Goal: Information Seeking & Learning: Learn about a topic

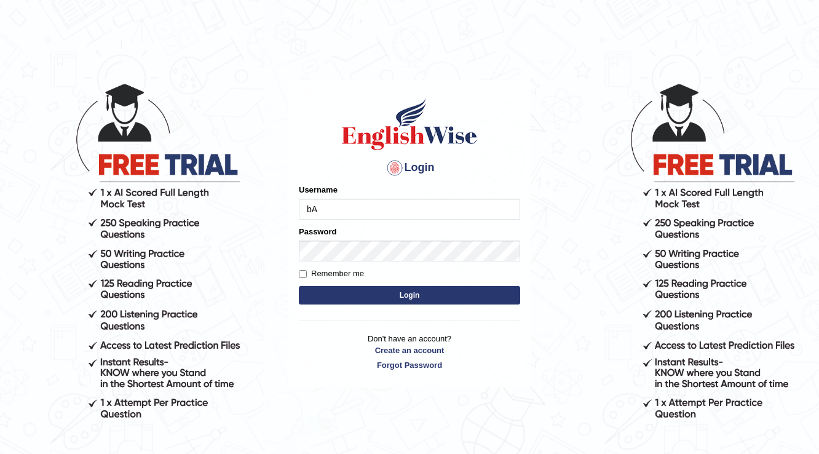
type input "b"
type input "Badmaarag"
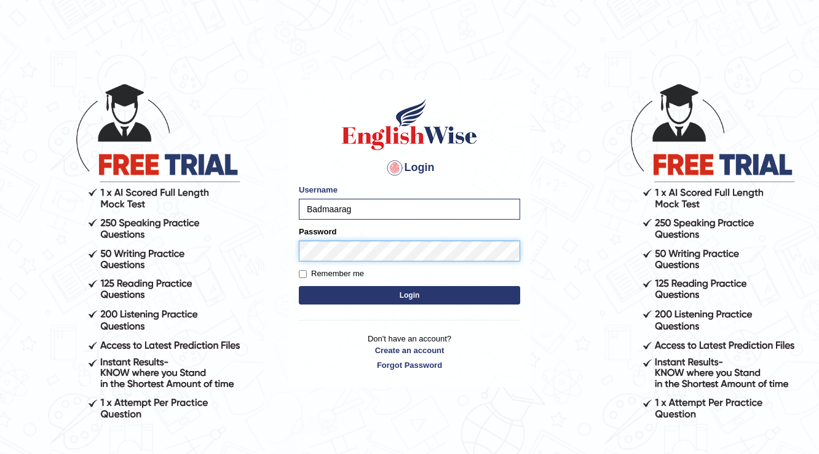
click at [299, 286] on button "Login" at bounding box center [409, 295] width 221 height 18
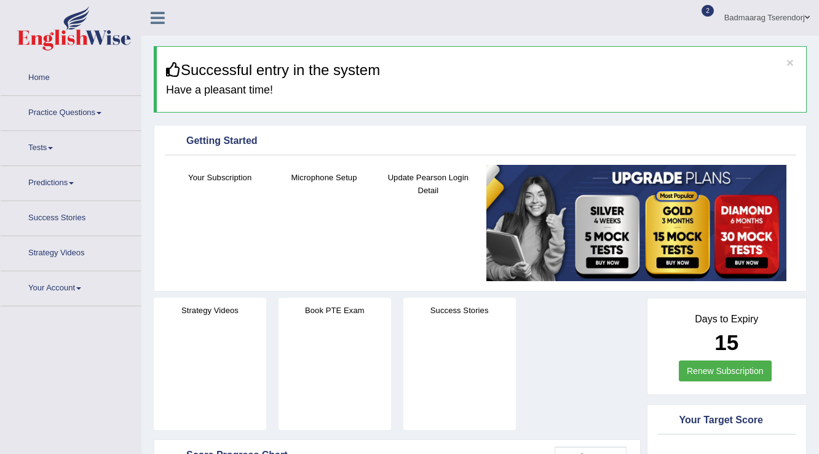
click at [91, 111] on link "Practice Questions" at bounding box center [71, 111] width 140 height 31
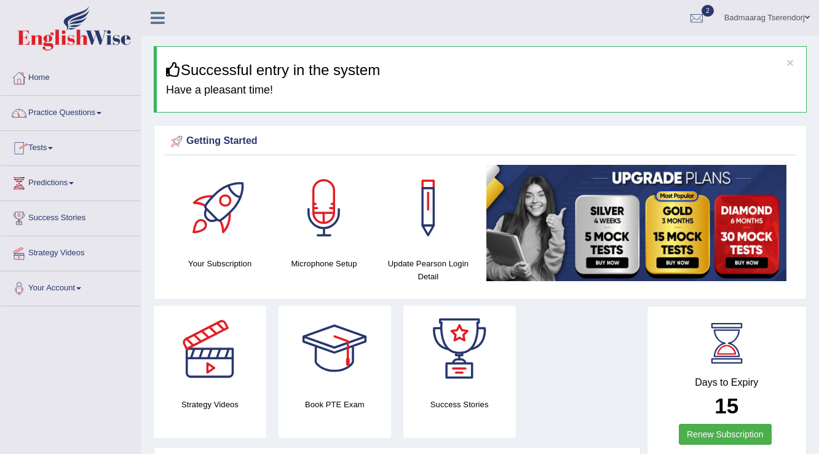
click at [101, 111] on link "Practice Questions" at bounding box center [71, 111] width 140 height 31
click at [47, 145] on link "Tests" at bounding box center [71, 146] width 140 height 31
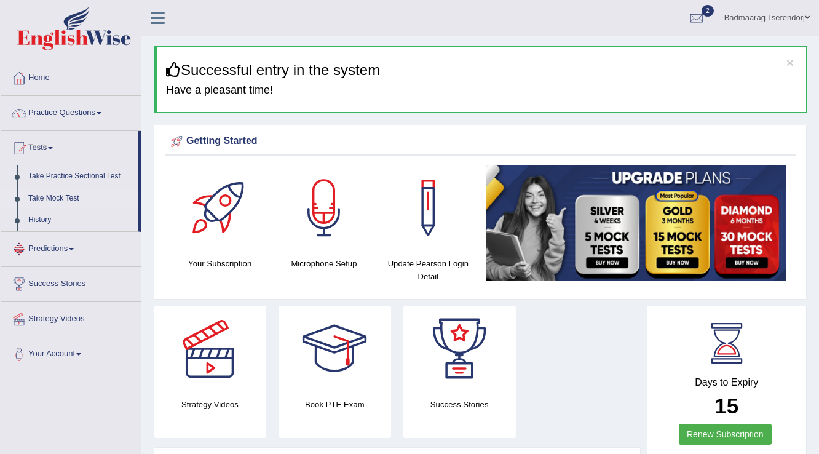
click at [65, 194] on link "Take Mock Test" at bounding box center [80, 198] width 115 height 22
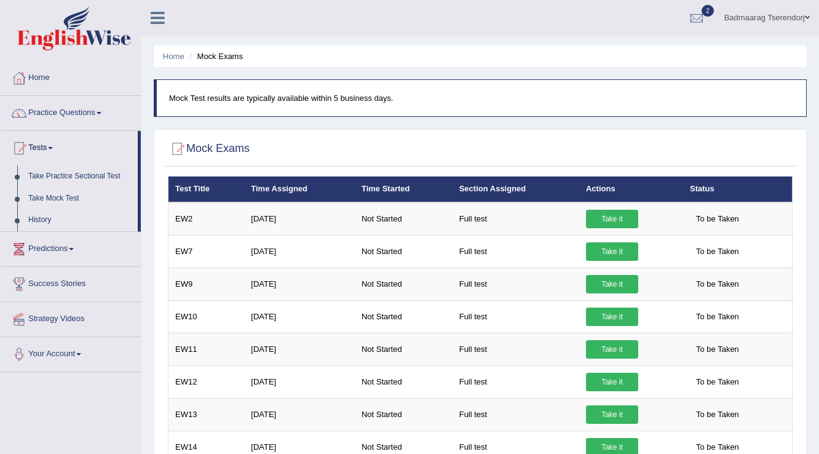
click at [42, 221] on link "History" at bounding box center [80, 220] width 115 height 22
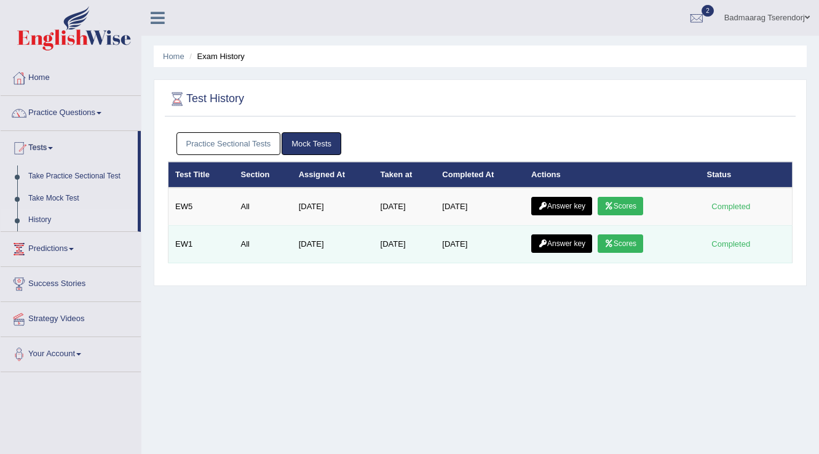
click at [639, 242] on link "Scores" at bounding box center [619, 243] width 45 height 18
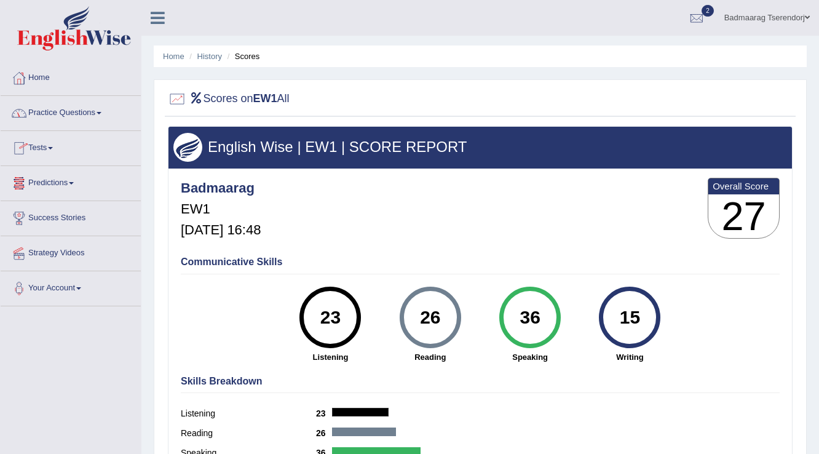
click at [50, 144] on link "Tests" at bounding box center [71, 146] width 140 height 31
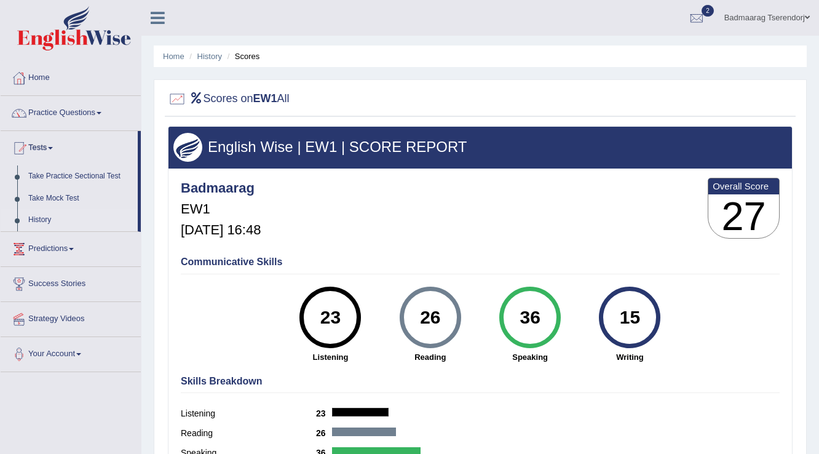
click at [37, 219] on link "History" at bounding box center [80, 220] width 115 height 22
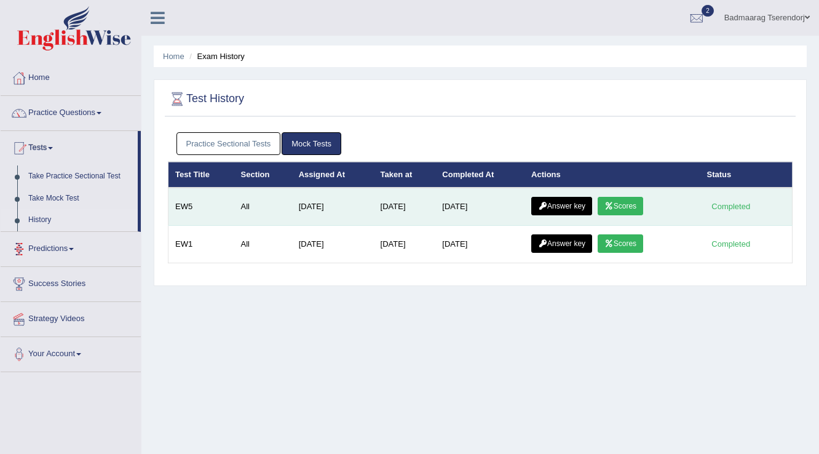
click at [634, 197] on link "Scores" at bounding box center [619, 206] width 45 height 18
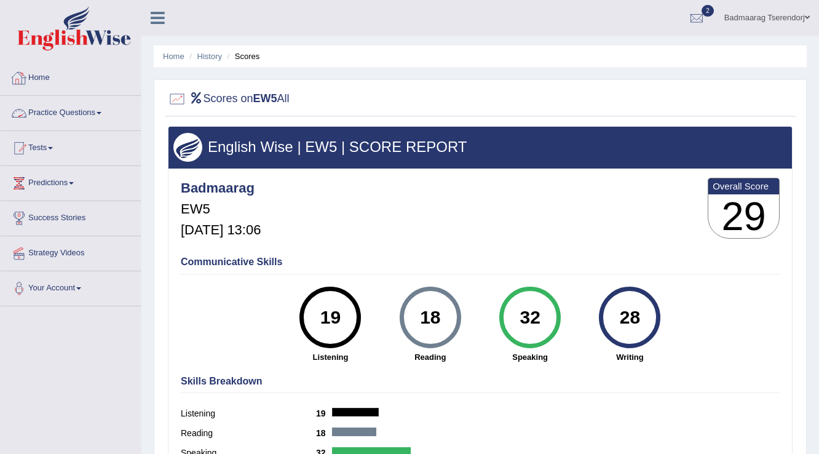
click at [65, 109] on link "Practice Questions" at bounding box center [71, 111] width 140 height 31
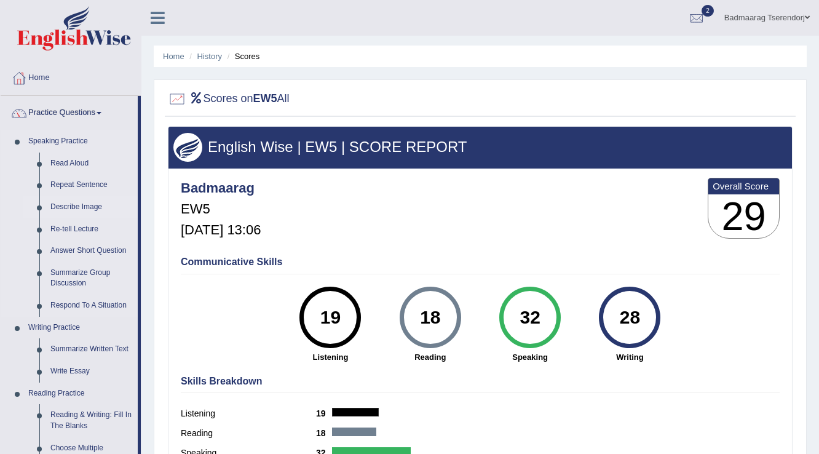
click at [71, 204] on link "Describe Image" at bounding box center [91, 207] width 93 height 22
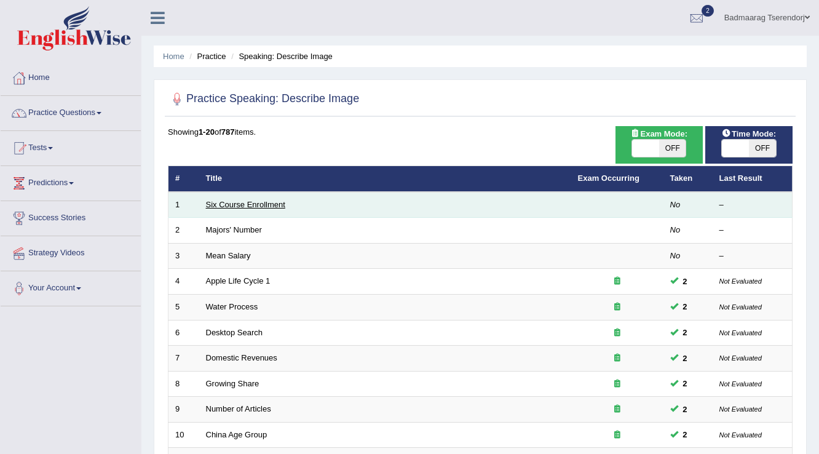
click at [238, 201] on link "Six Course Enrollment" at bounding box center [245, 204] width 79 height 9
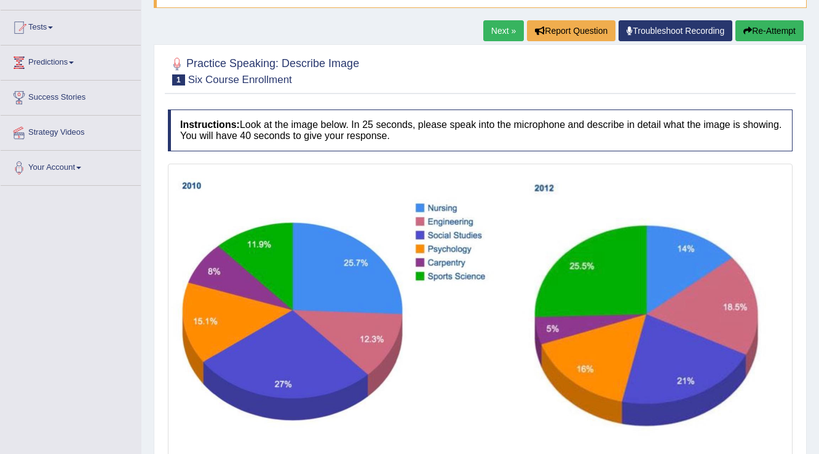
scroll to position [20, 0]
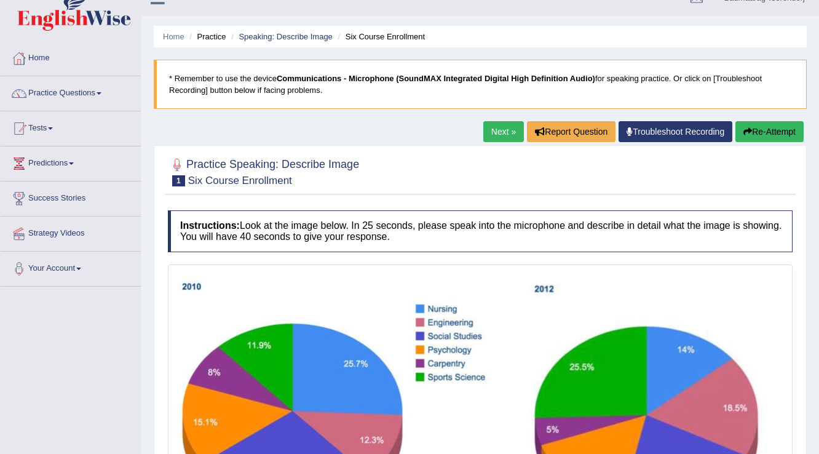
click at [84, 89] on link "Practice Questions" at bounding box center [71, 91] width 140 height 31
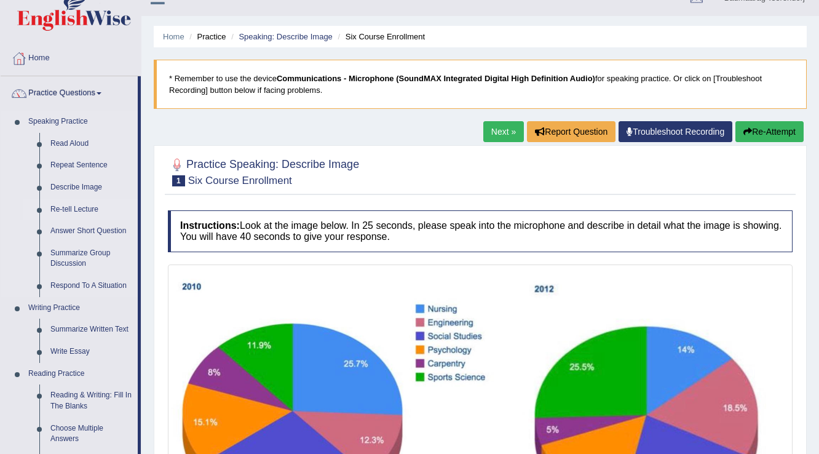
click at [74, 207] on link "Re-tell Lecture" at bounding box center [91, 210] width 93 height 22
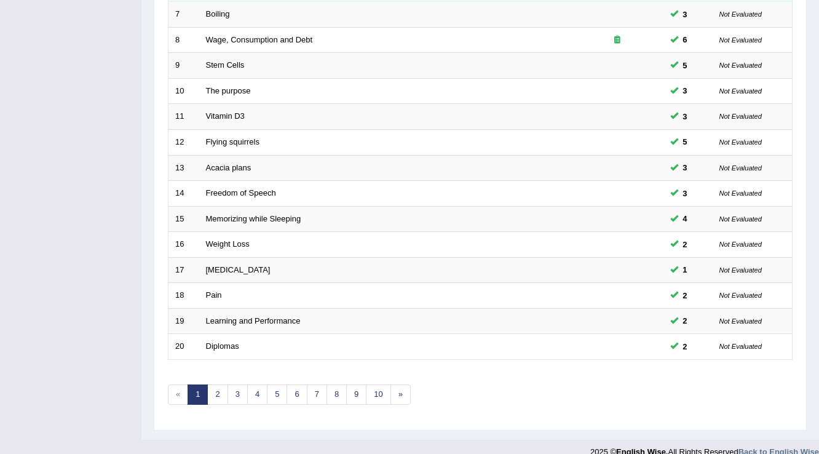
scroll to position [344, 0]
click at [219, 384] on link "2" at bounding box center [217, 394] width 20 height 20
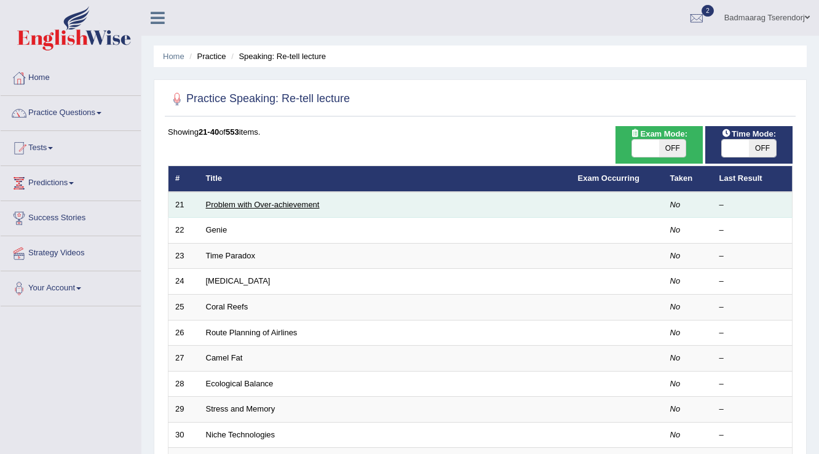
click at [287, 204] on link "Problem with Over-achievement" at bounding box center [263, 204] width 114 height 9
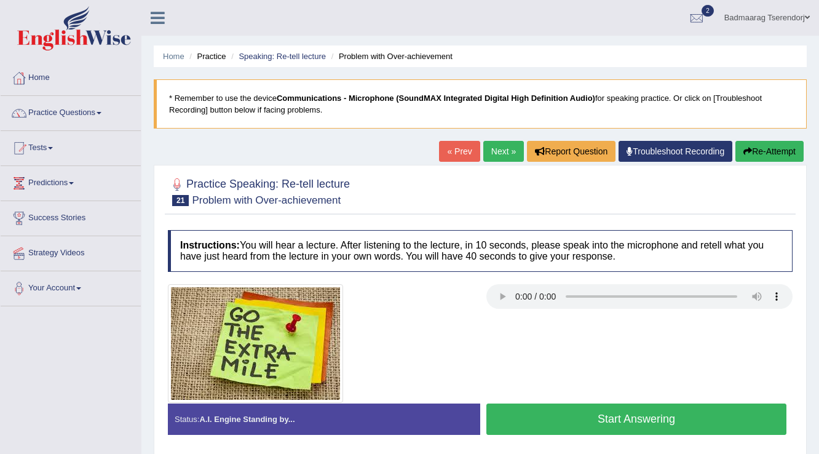
click at [570, 418] on button "Start Answering" at bounding box center [636, 418] width 300 height 31
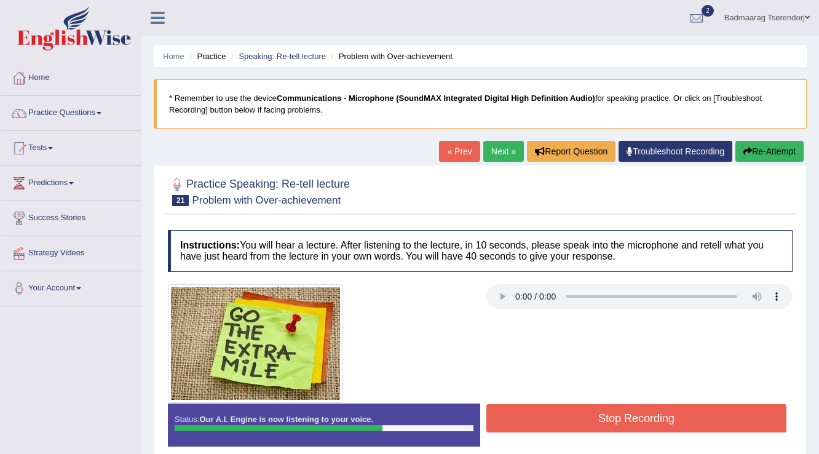
click at [737, 420] on button "Stop Recording" at bounding box center [636, 418] width 300 height 28
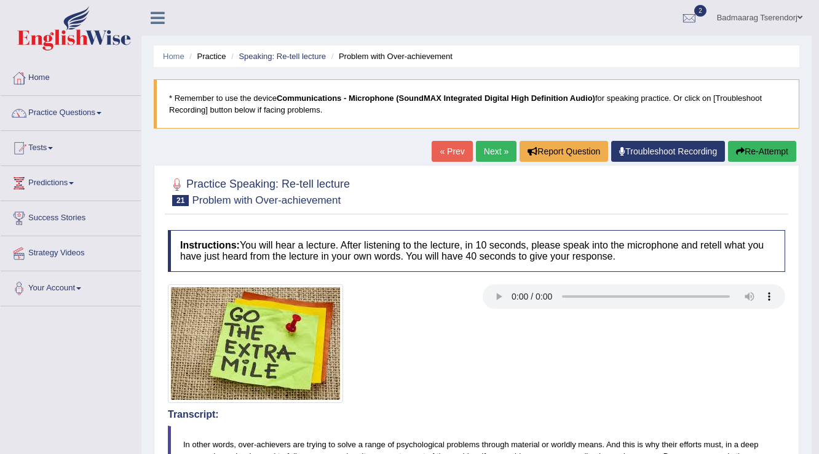
click at [774, 149] on button "Re-Attempt" at bounding box center [762, 151] width 68 height 21
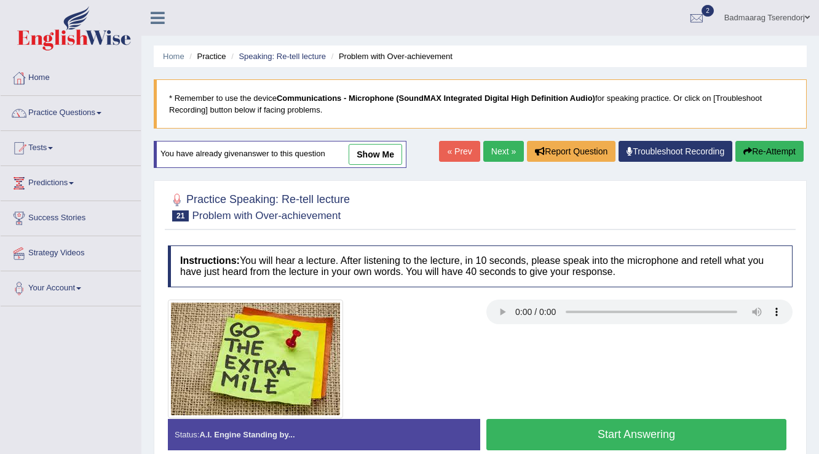
click at [568, 429] on button "Start Answering" at bounding box center [636, 434] width 300 height 31
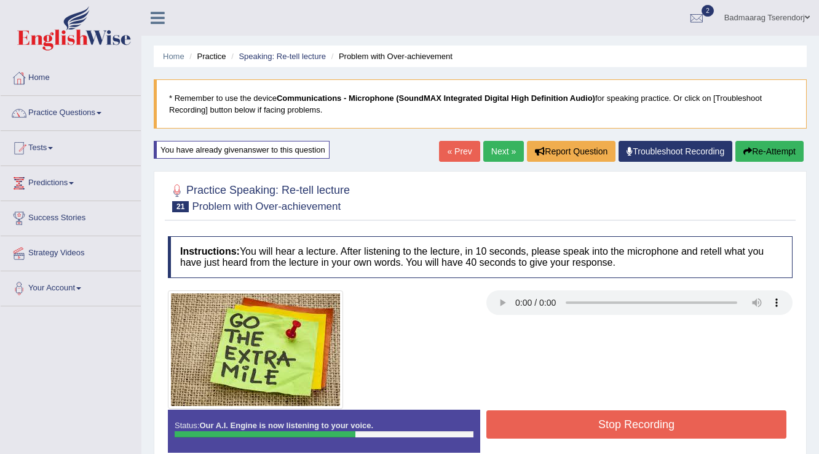
click at [562, 420] on button "Stop Recording" at bounding box center [636, 424] width 300 height 28
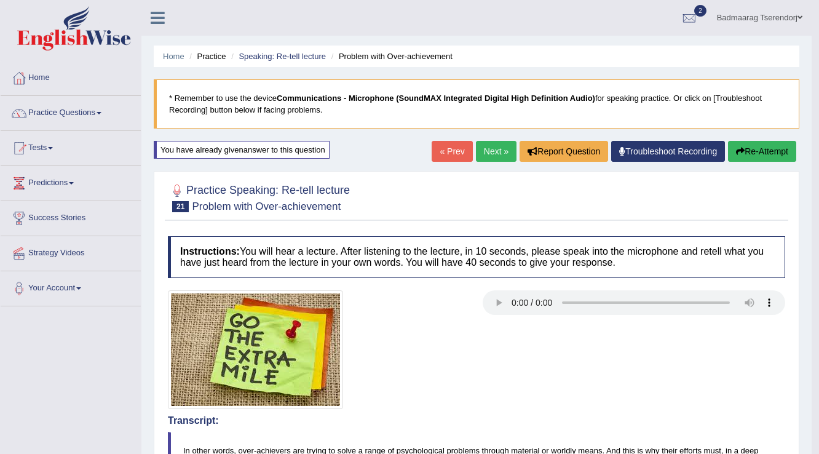
click at [491, 147] on link "Next »" at bounding box center [496, 151] width 41 height 21
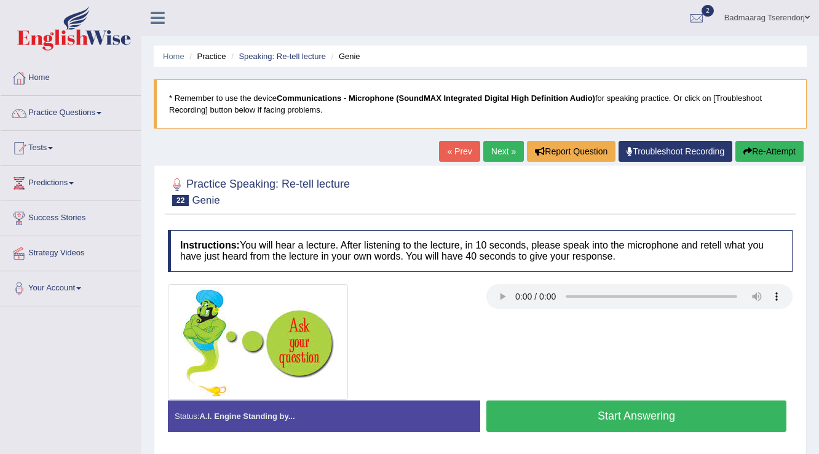
click at [543, 416] on button "Start Answering" at bounding box center [636, 415] width 300 height 31
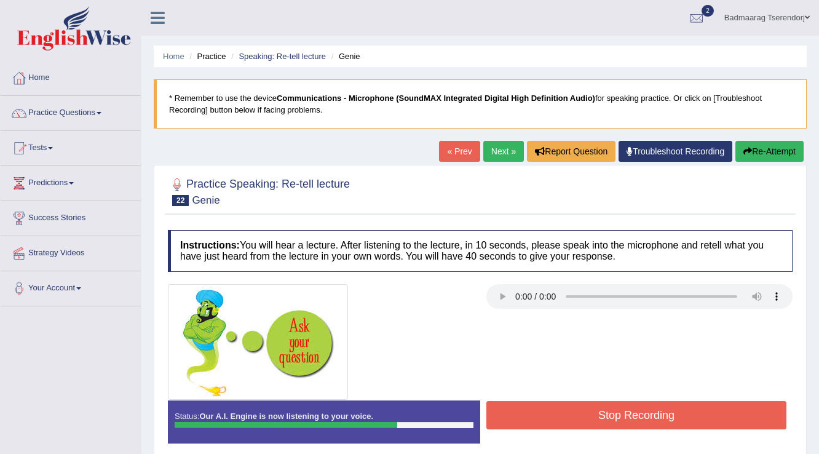
click at [572, 408] on button "Stop Recording" at bounding box center [636, 415] width 300 height 28
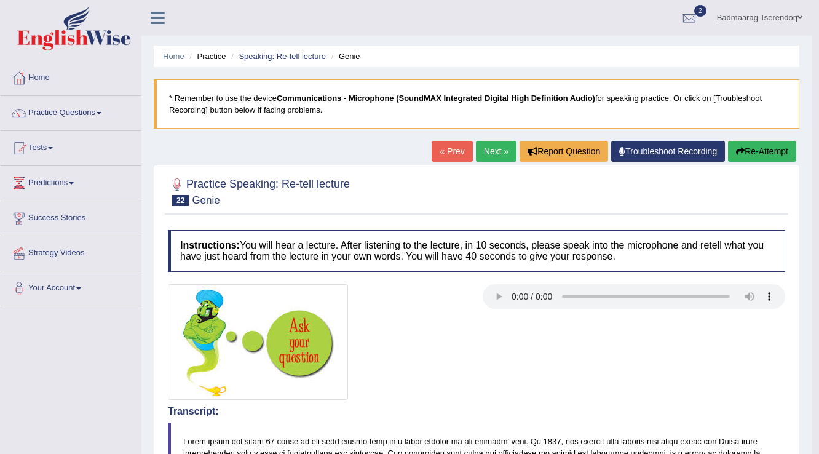
click at [760, 151] on button "Re-Attempt" at bounding box center [762, 151] width 68 height 21
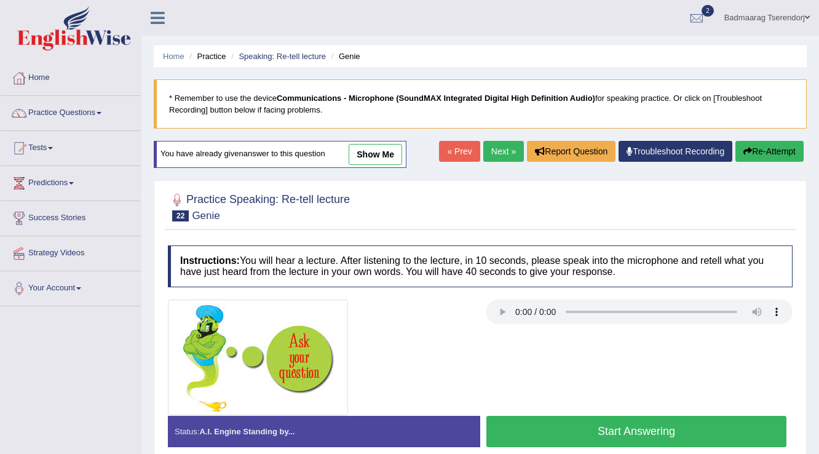
click at [534, 423] on button "Start Answering" at bounding box center [636, 431] width 300 height 31
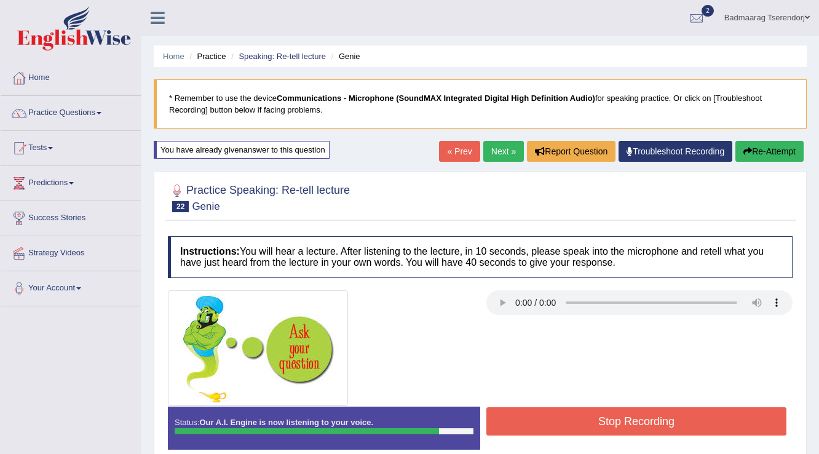
click at [644, 418] on button "Stop Recording" at bounding box center [636, 421] width 300 height 28
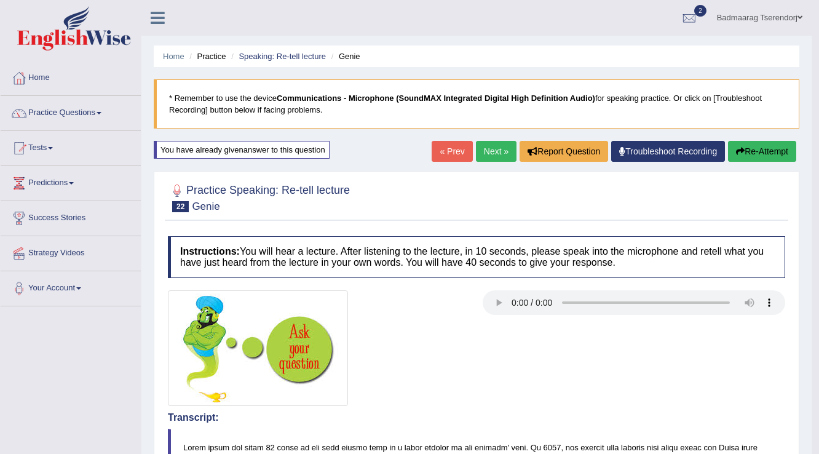
click at [494, 144] on link "Next »" at bounding box center [496, 151] width 41 height 21
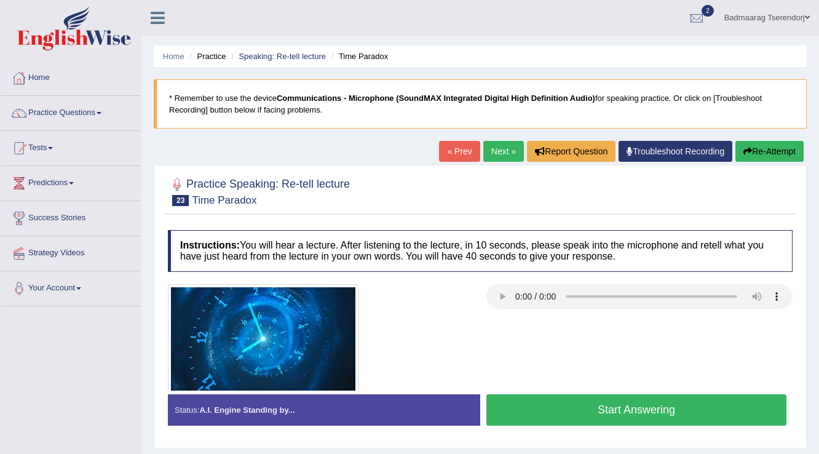
drag, startPoint x: 531, startPoint y: 408, endPoint x: 511, endPoint y: 385, distance: 30.1
click at [531, 408] on button "Start Answering" at bounding box center [636, 409] width 300 height 31
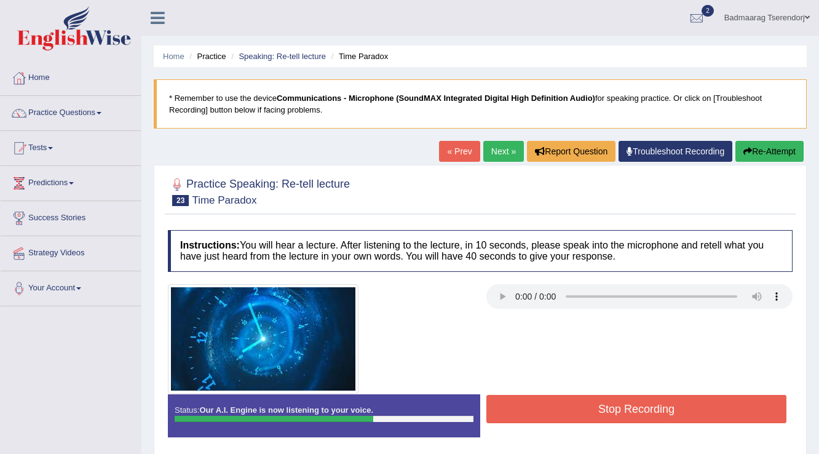
click at [738, 400] on button "Stop Recording" at bounding box center [636, 409] width 300 height 28
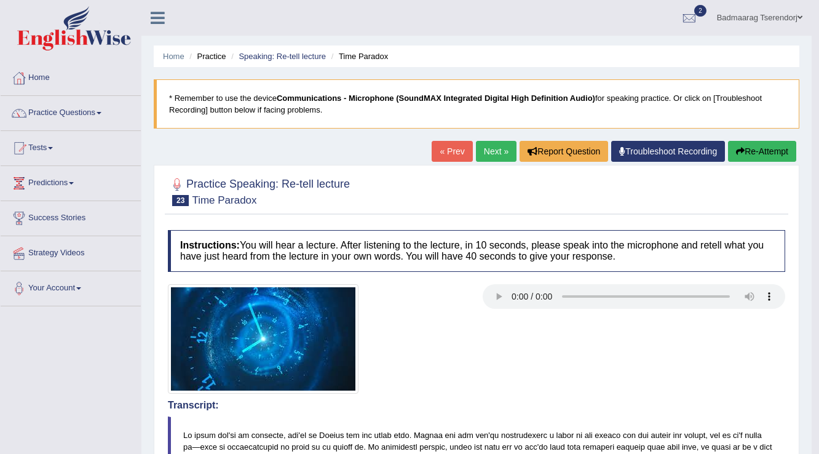
click at [781, 145] on button "Re-Attempt" at bounding box center [762, 151] width 68 height 21
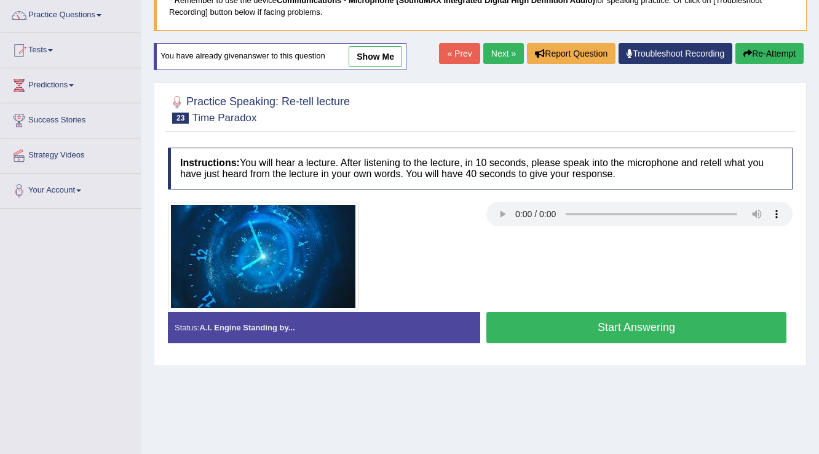
scroll to position [98, 0]
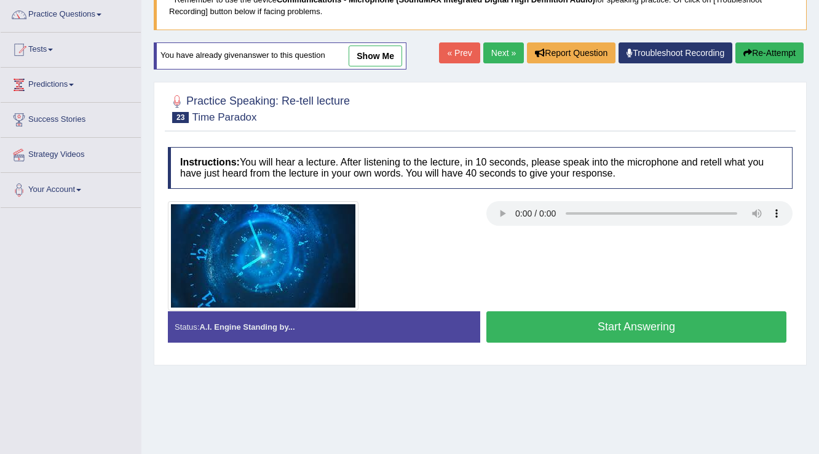
click at [538, 323] on button "Start Answering" at bounding box center [636, 326] width 300 height 31
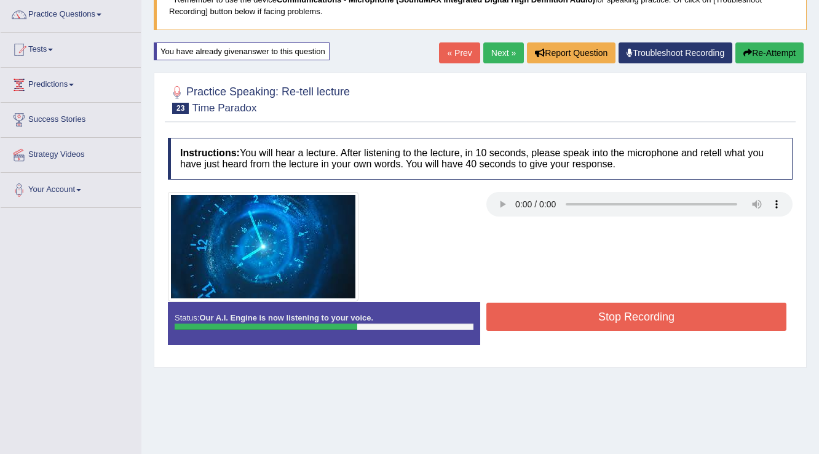
click at [566, 308] on button "Stop Recording" at bounding box center [636, 316] width 300 height 28
click at [566, 308] on div "Status: Our A.I. Engine is now listening to your voice. Start Answering Stop Re…" at bounding box center [480, 329] width 625 height 55
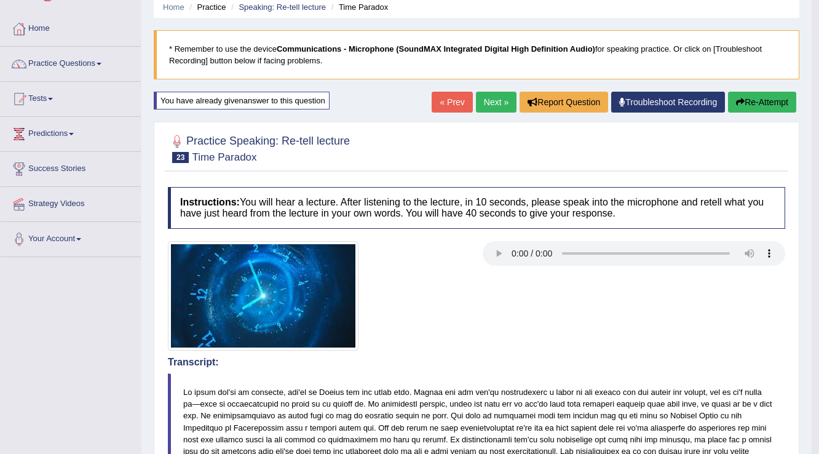
scroll to position [49, 0]
click at [484, 99] on link "Next »" at bounding box center [496, 102] width 41 height 21
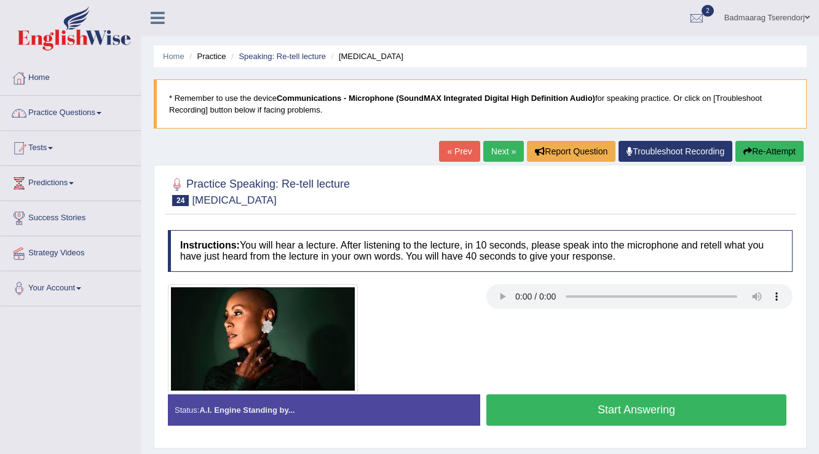
click at [98, 112] on link "Practice Questions" at bounding box center [71, 111] width 140 height 31
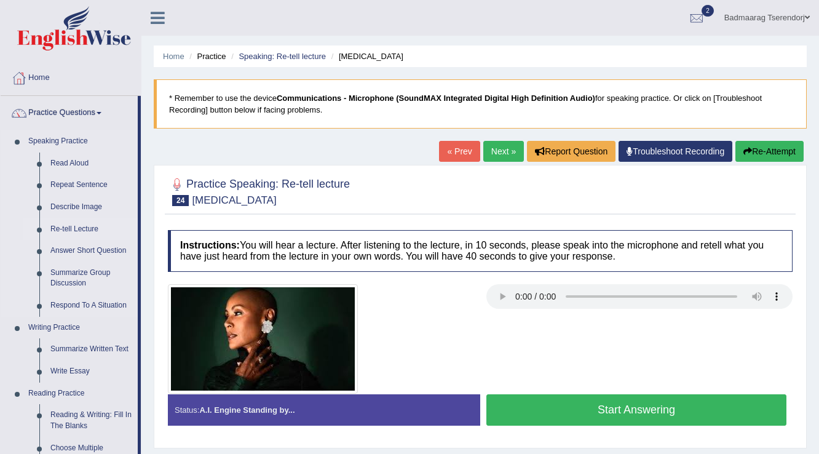
click at [79, 227] on link "Re-tell Lecture" at bounding box center [91, 229] width 93 height 22
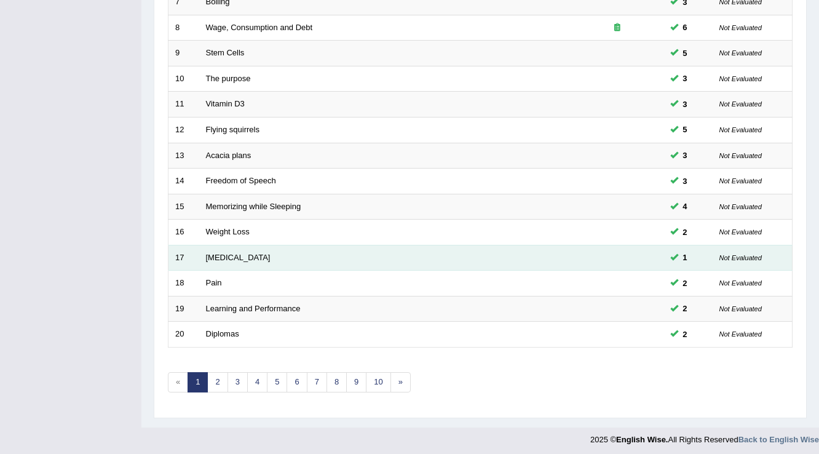
scroll to position [357, 0]
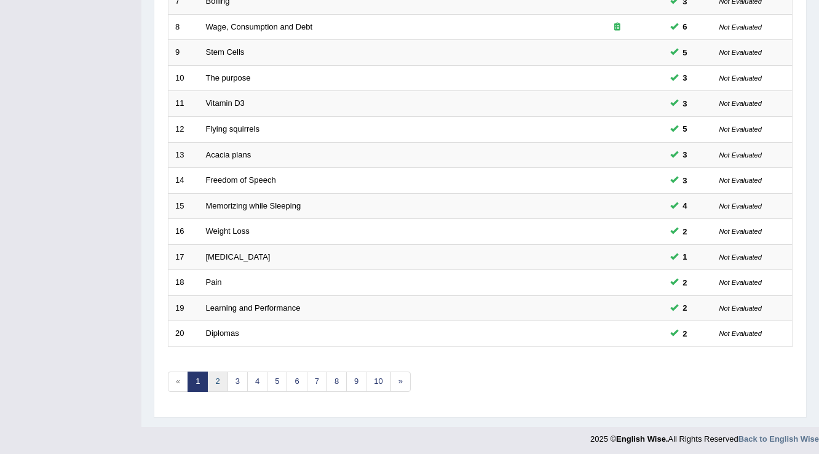
click at [214, 378] on link "2" at bounding box center [217, 381] width 20 height 20
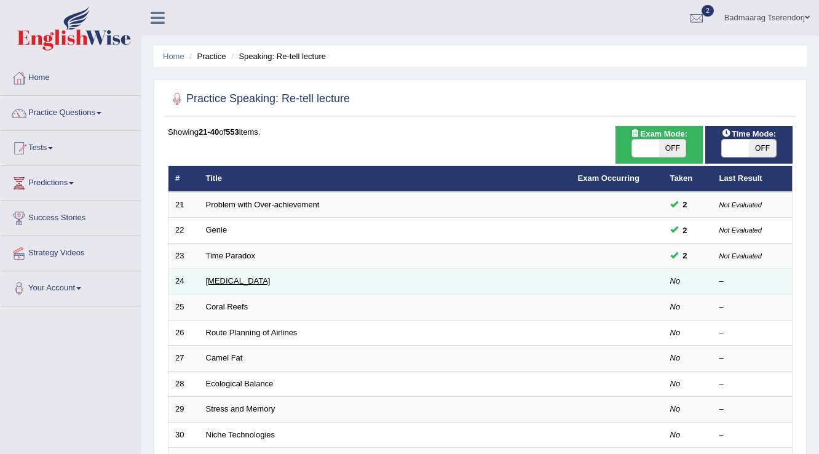
click at [232, 276] on link "Alopecia Areata" at bounding box center [238, 280] width 65 height 9
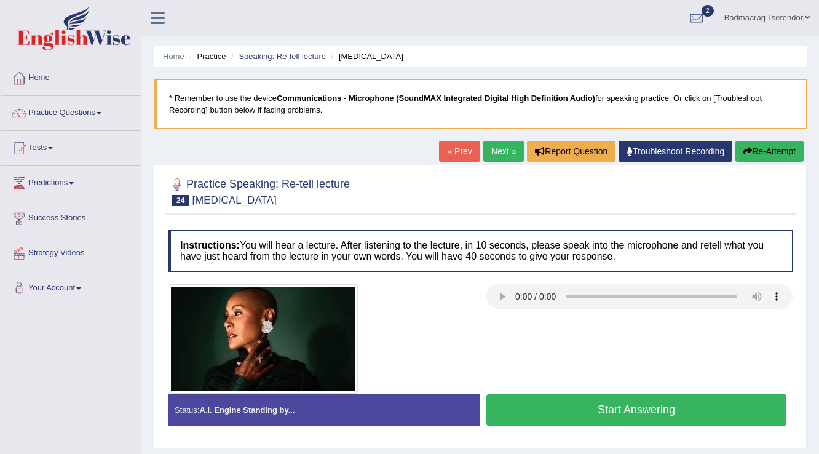
click at [573, 401] on button "Start Answering" at bounding box center [636, 409] width 300 height 31
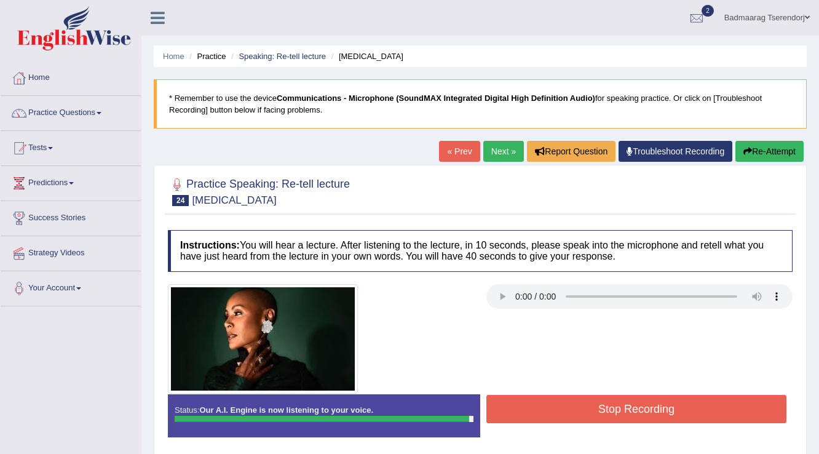
click at [572, 409] on button "Stop Recording" at bounding box center [636, 409] width 300 height 28
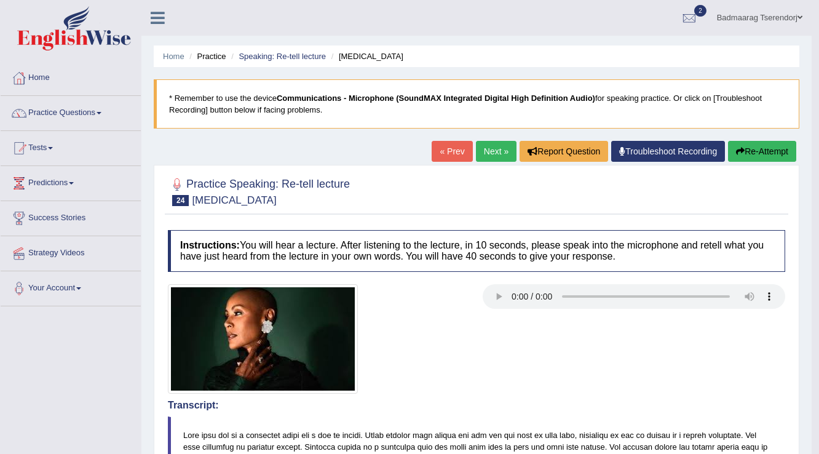
click at [771, 150] on button "Re-Attempt" at bounding box center [762, 151] width 68 height 21
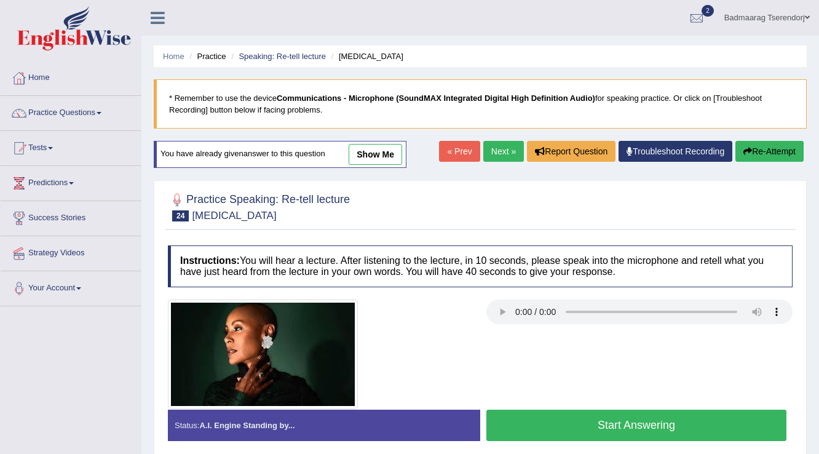
scroll to position [98, 0]
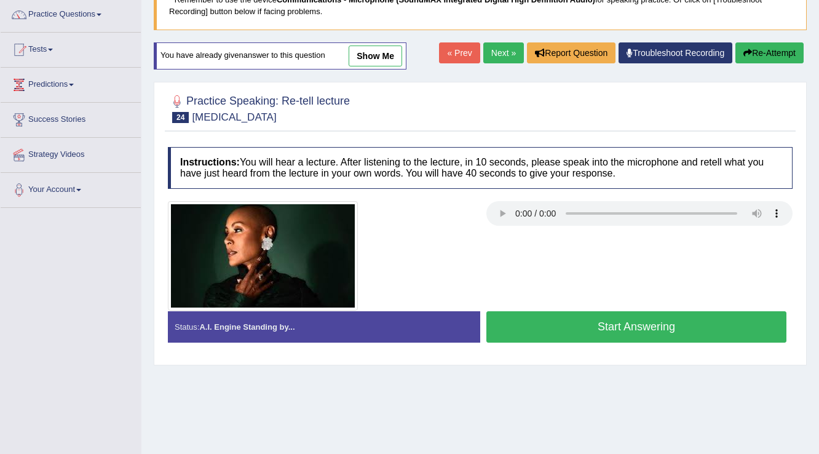
click at [580, 318] on button "Start Answering" at bounding box center [636, 326] width 300 height 31
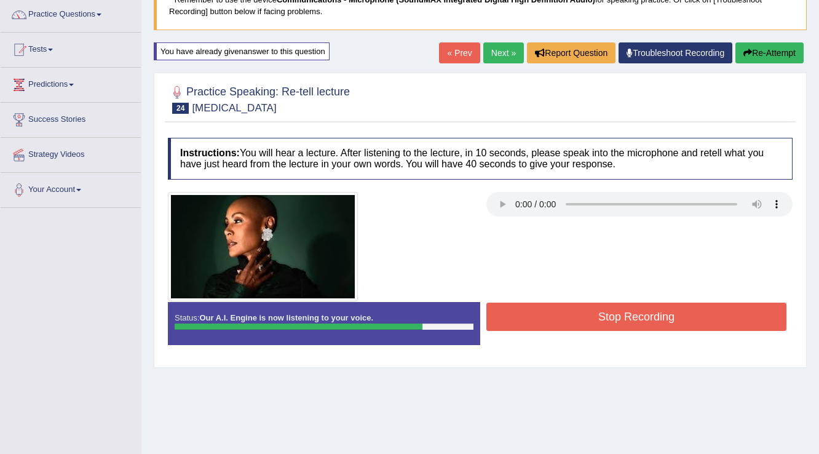
click at [551, 307] on button "Stop Recording" at bounding box center [636, 316] width 300 height 28
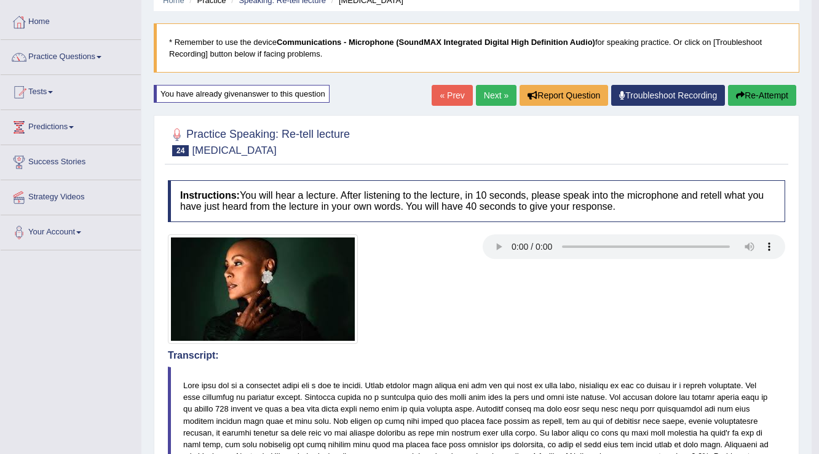
scroll to position [49, 0]
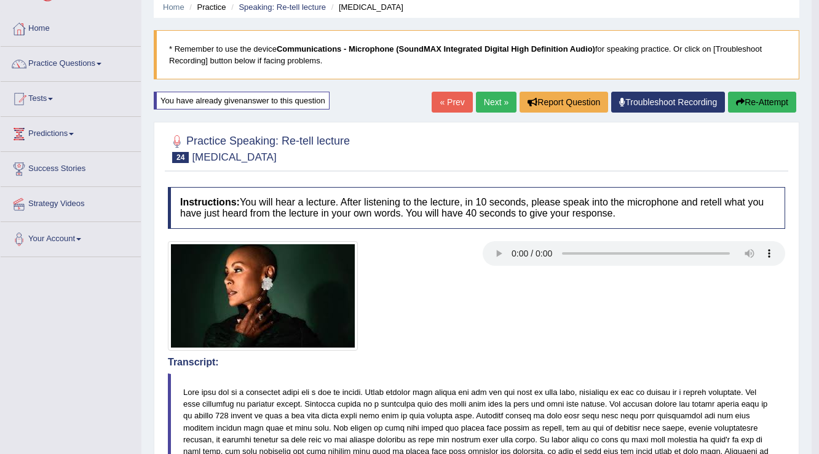
click at [495, 104] on link "Next »" at bounding box center [496, 102] width 41 height 21
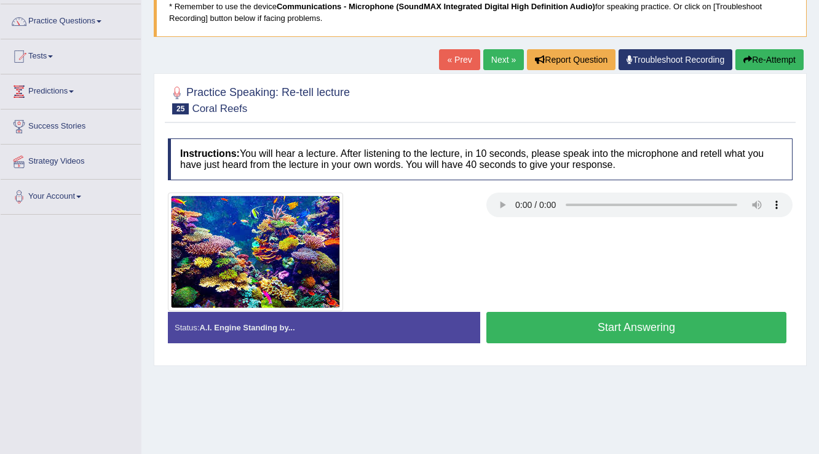
scroll to position [98, 0]
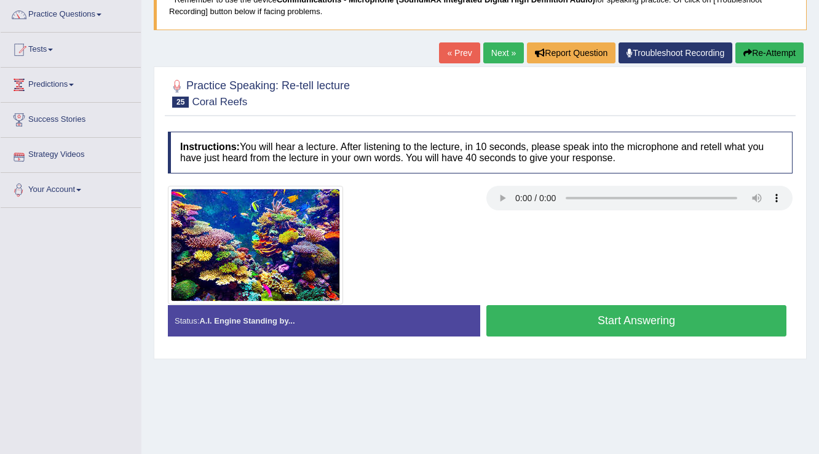
click at [570, 315] on button "Start Answering" at bounding box center [636, 320] width 300 height 31
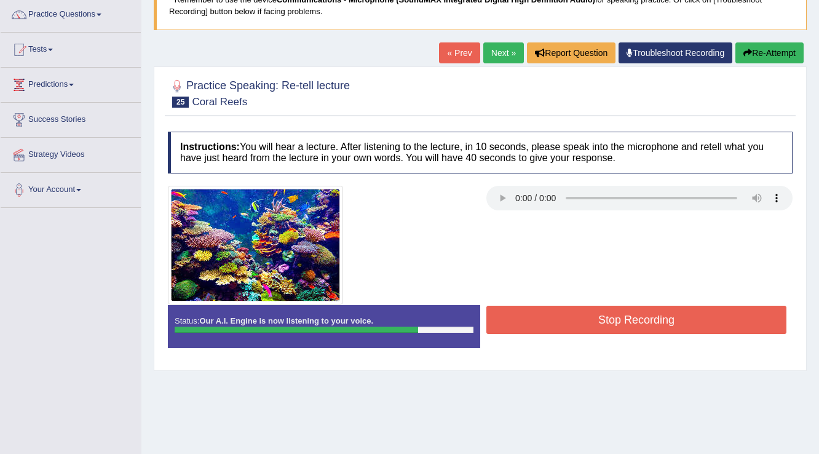
click at [575, 317] on button "Stop Recording" at bounding box center [636, 319] width 300 height 28
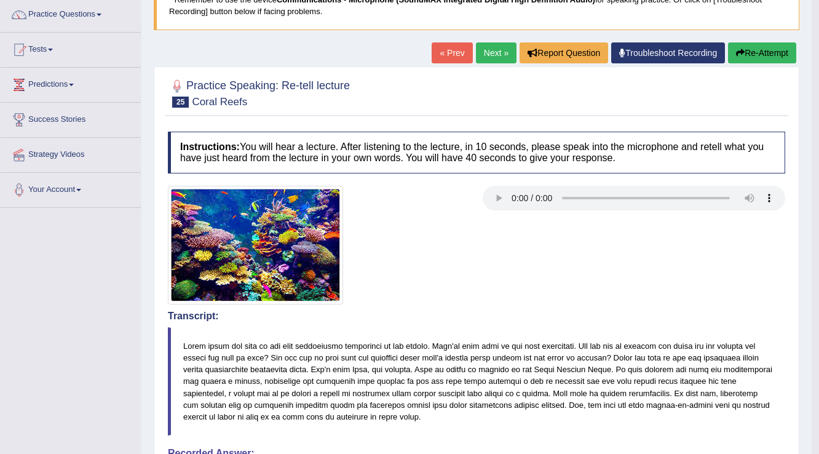
scroll to position [0, 0]
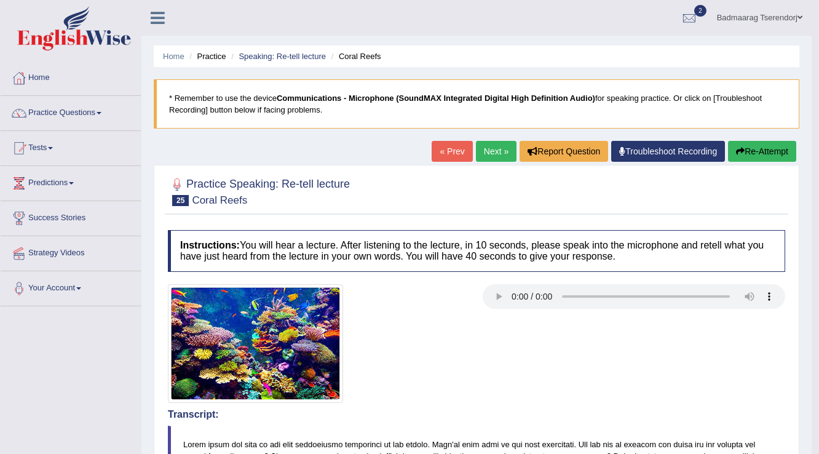
click at [779, 152] on button "Re-Attempt" at bounding box center [762, 151] width 68 height 21
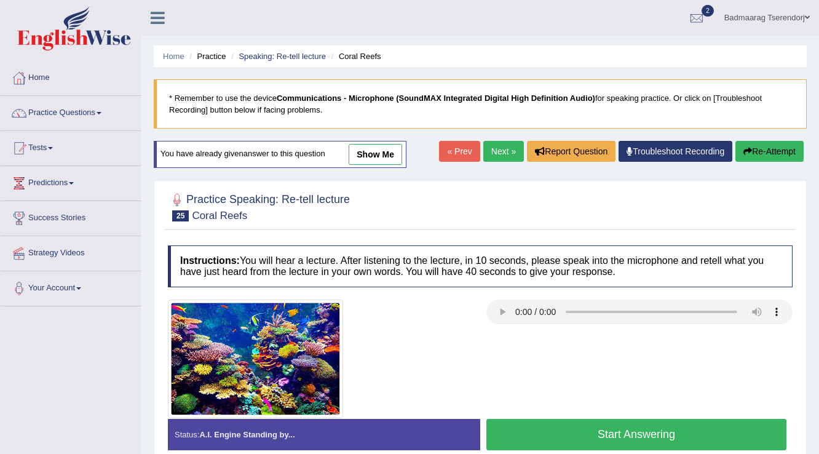
scroll to position [49, 0]
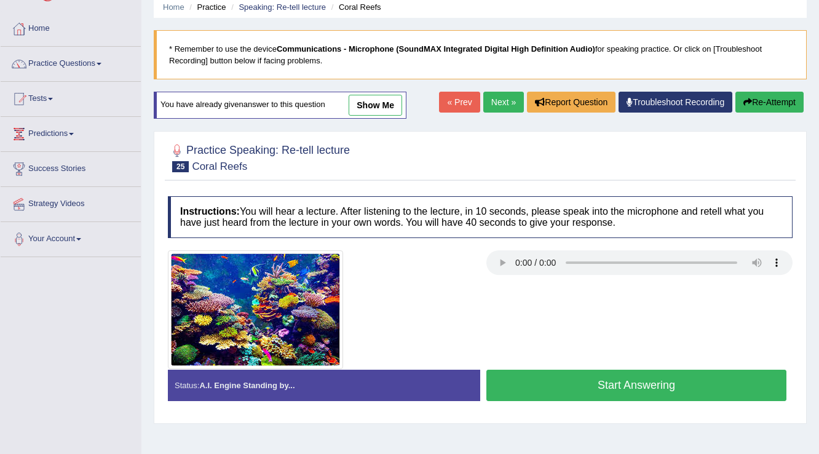
click at [578, 371] on button "Start Answering" at bounding box center [636, 384] width 300 height 31
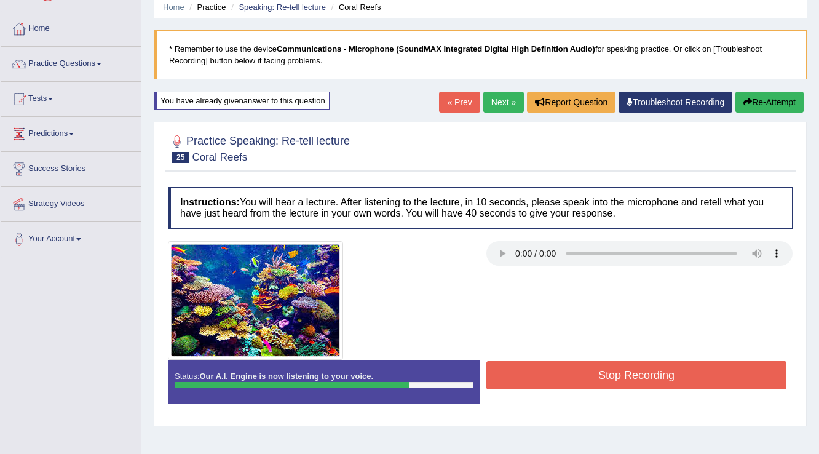
click at [607, 375] on button "Stop Recording" at bounding box center [636, 375] width 300 height 28
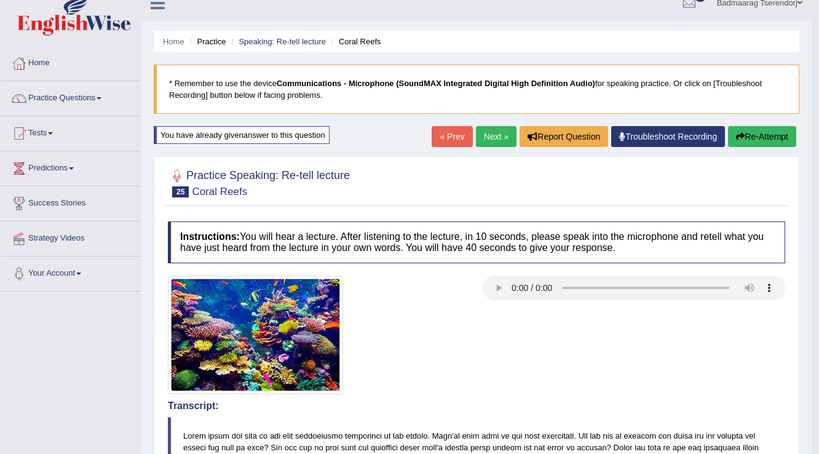
scroll to position [0, 0]
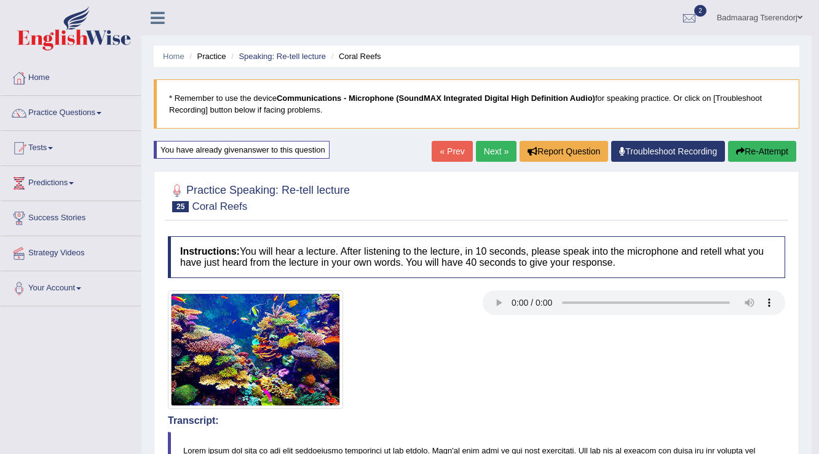
click at [494, 148] on link "Next »" at bounding box center [496, 151] width 41 height 21
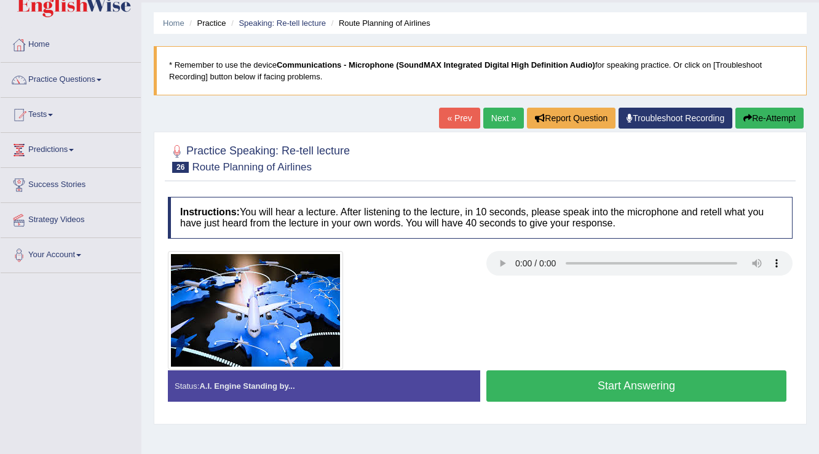
scroll to position [49, 0]
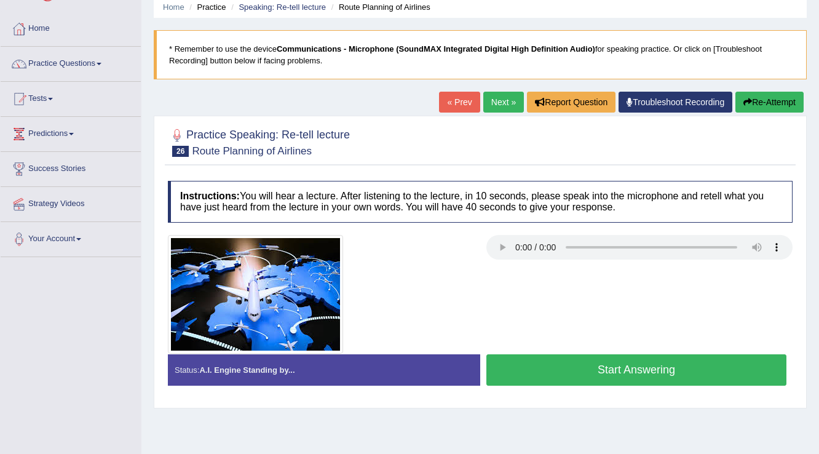
click at [561, 366] on button "Start Answering" at bounding box center [636, 369] width 300 height 31
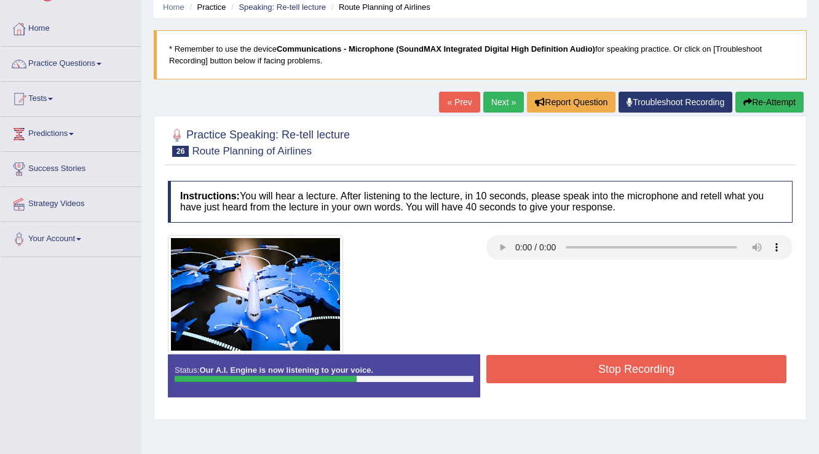
click at [730, 366] on button "Stop Recording" at bounding box center [636, 369] width 300 height 28
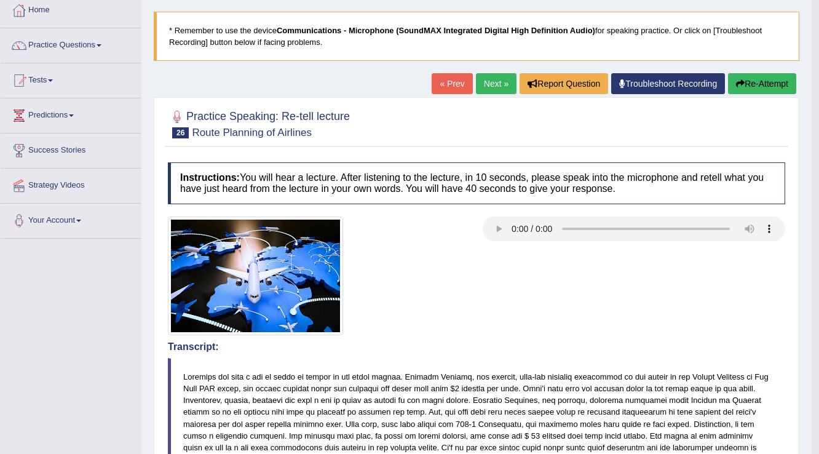
scroll to position [0, 0]
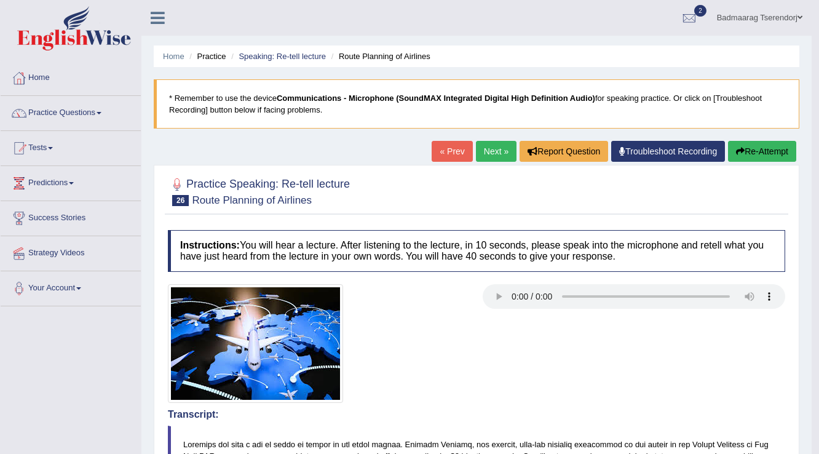
click at [765, 145] on button "Re-Attempt" at bounding box center [762, 151] width 68 height 21
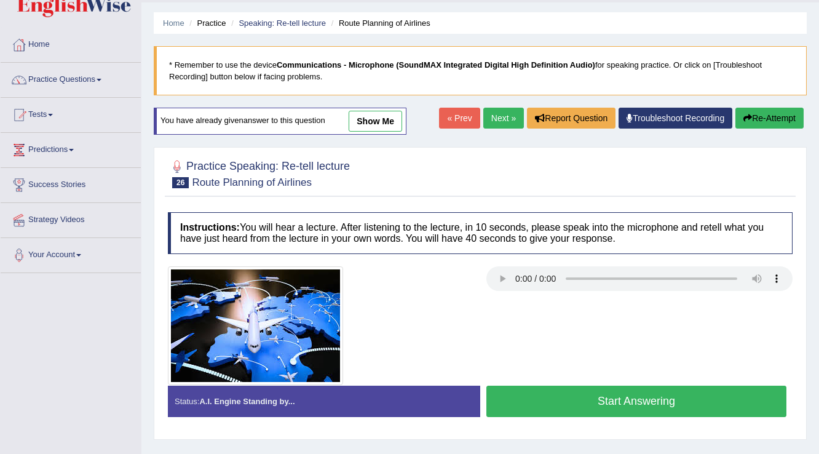
scroll to position [49, 0]
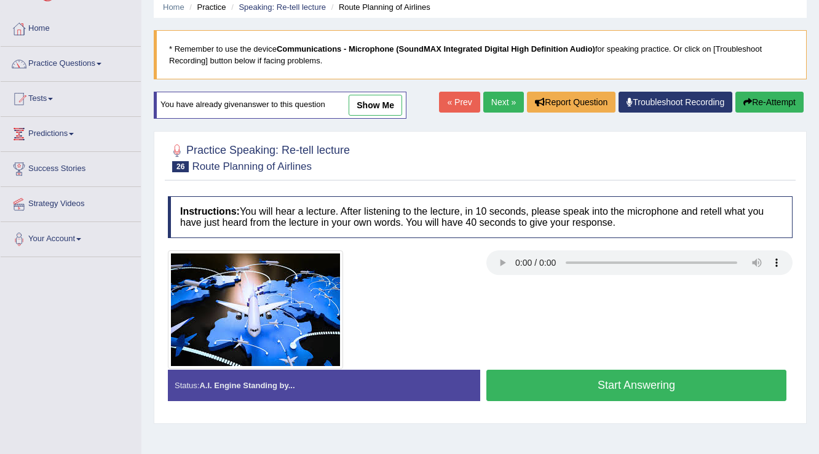
click at [728, 384] on button "Start Answering" at bounding box center [636, 384] width 300 height 31
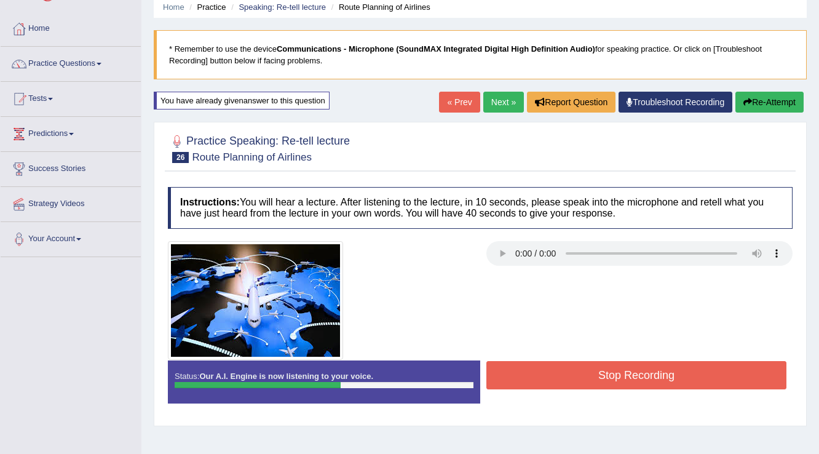
click at [653, 370] on button "Stop Recording" at bounding box center [636, 375] width 300 height 28
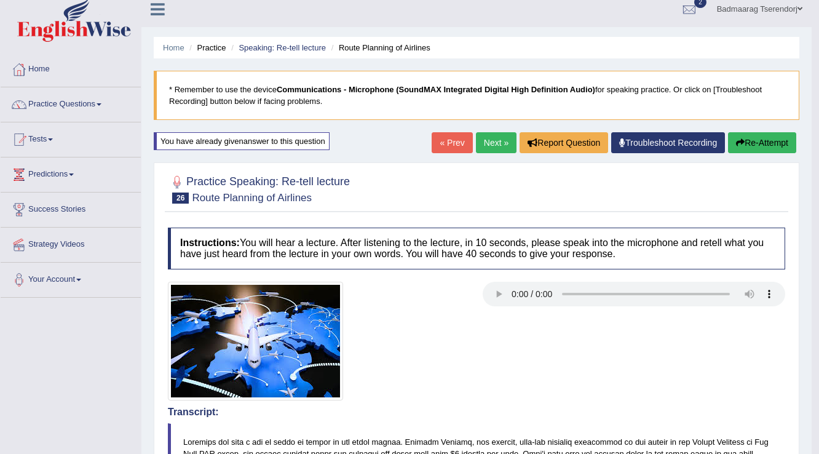
scroll to position [0, 0]
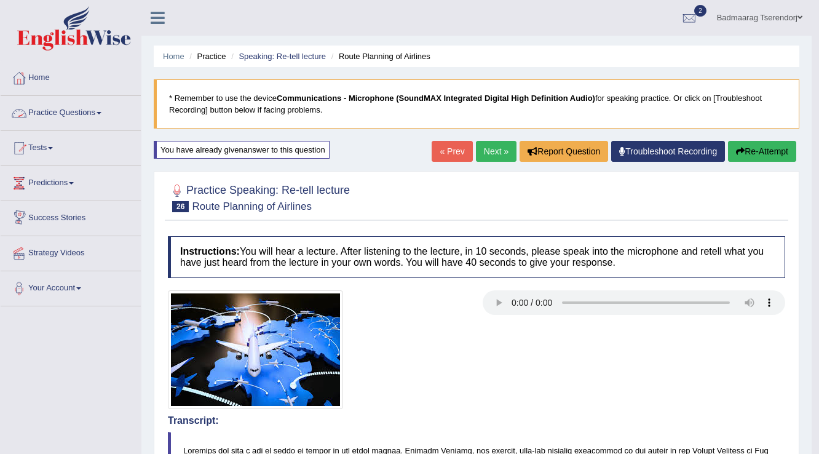
click at [65, 108] on link "Practice Questions" at bounding box center [71, 111] width 140 height 31
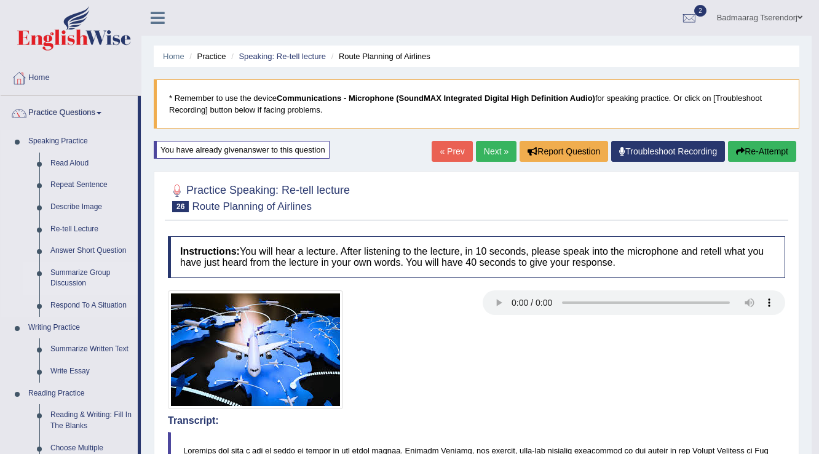
click at [69, 273] on link "Summarize Group Discussion" at bounding box center [91, 278] width 93 height 33
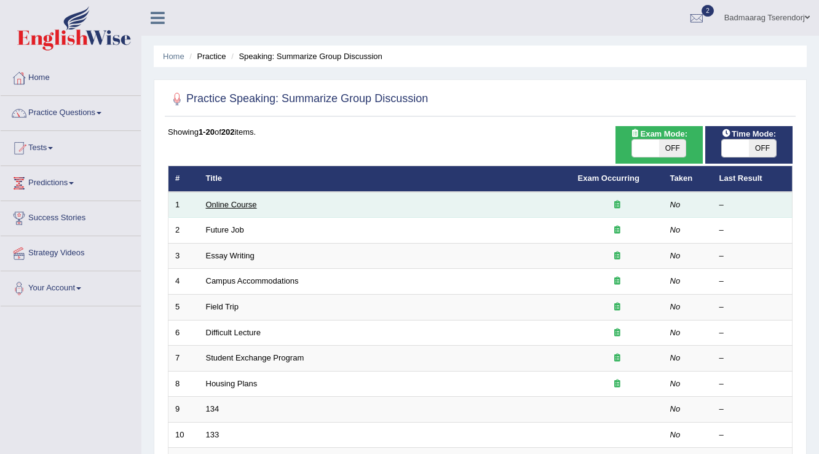
click at [242, 202] on link "Online Course" at bounding box center [231, 204] width 51 height 9
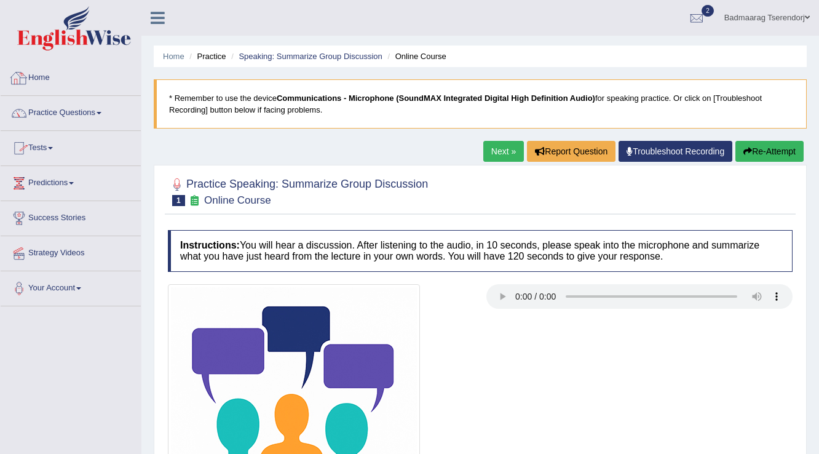
click at [90, 109] on link "Practice Questions" at bounding box center [71, 111] width 140 height 31
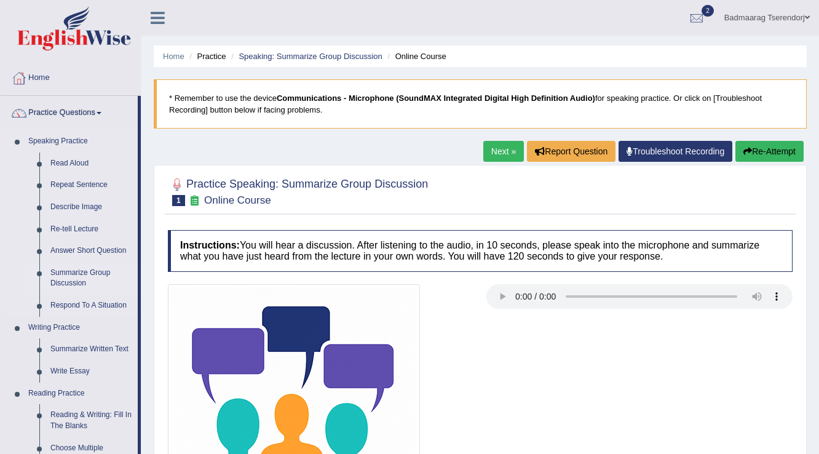
click at [69, 270] on link "Summarize Group Discussion" at bounding box center [91, 278] width 93 height 33
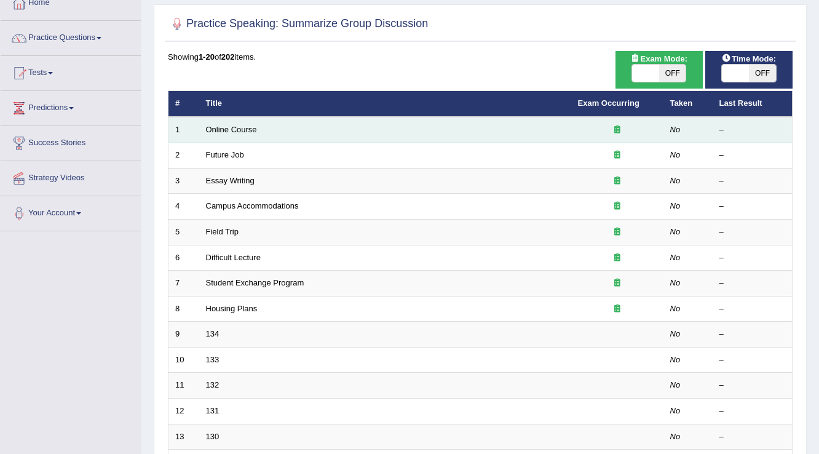
scroll to position [49, 0]
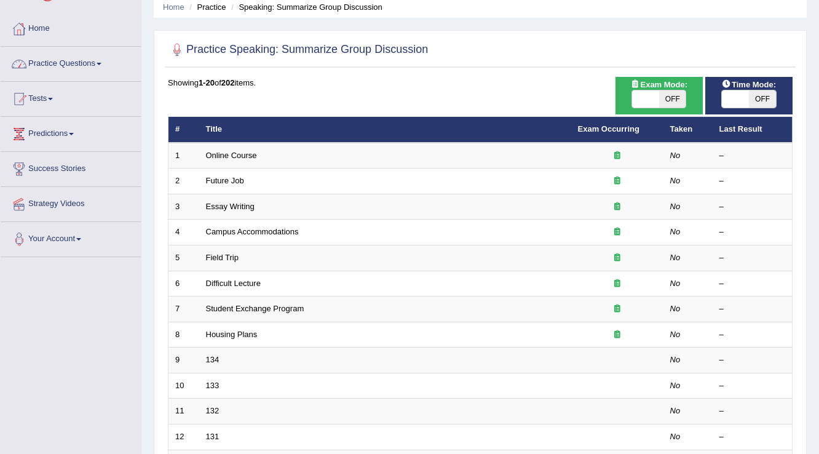
click at [101, 63] on span at bounding box center [99, 64] width 5 height 2
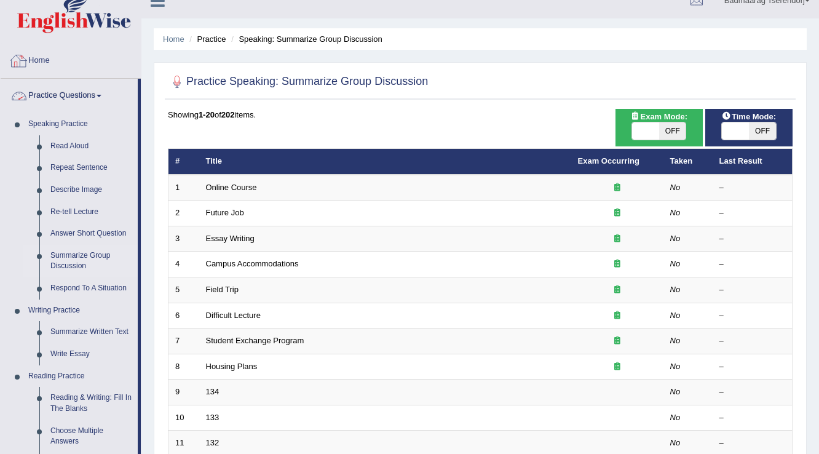
scroll to position [0, 0]
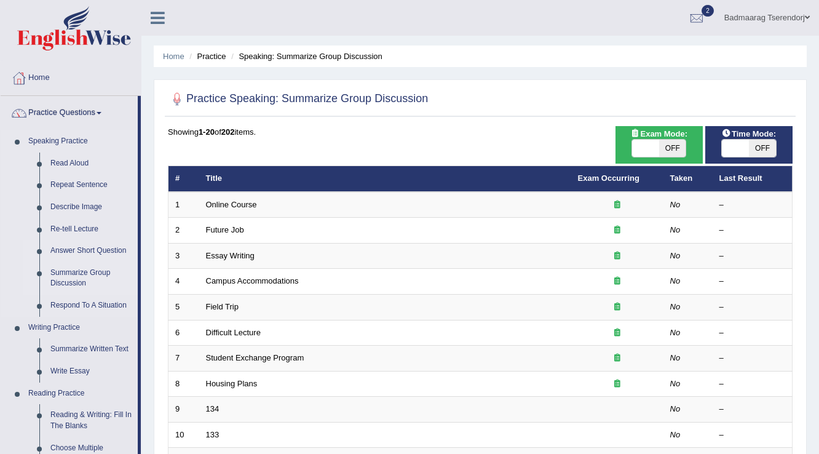
click at [107, 248] on link "Answer Short Question" at bounding box center [91, 251] width 93 height 22
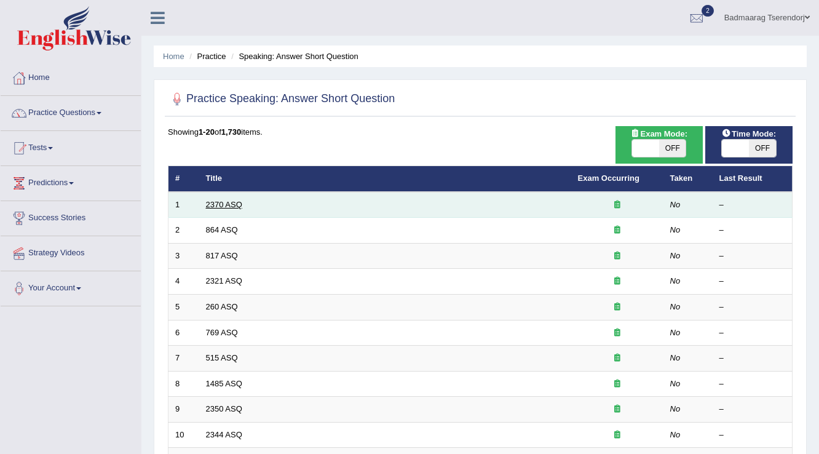
click at [231, 204] on link "2370 ASQ" at bounding box center [224, 204] width 36 height 9
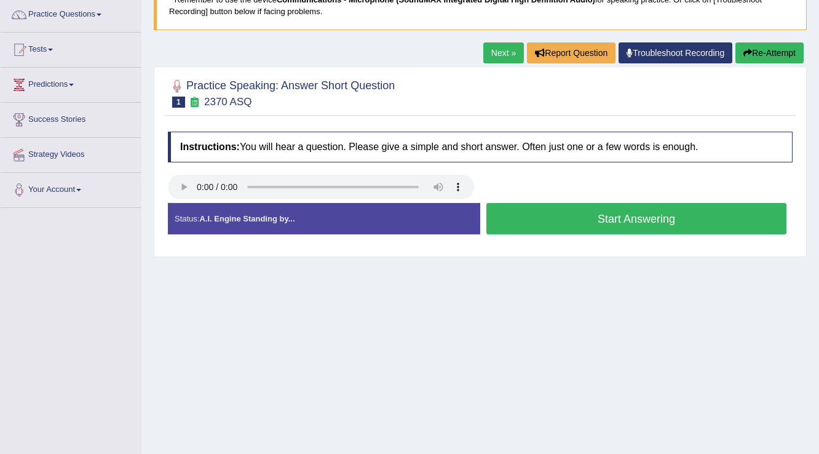
click at [543, 221] on button "Start Answering" at bounding box center [636, 218] width 300 height 31
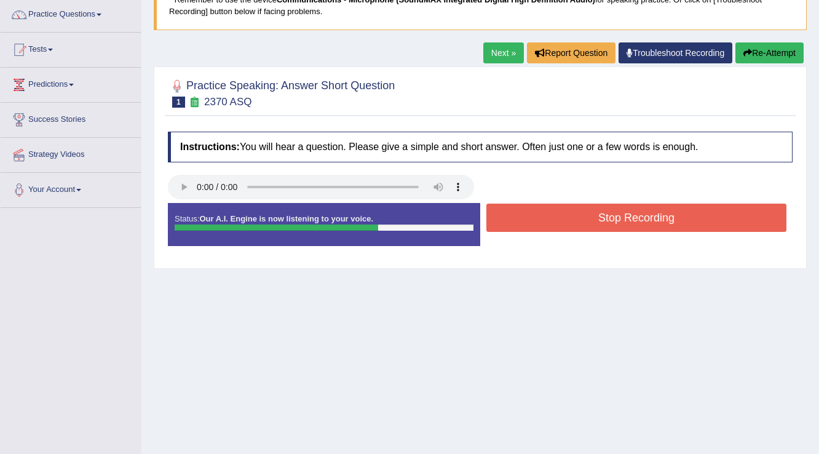
click at [543, 221] on button "Stop Recording" at bounding box center [636, 217] width 300 height 28
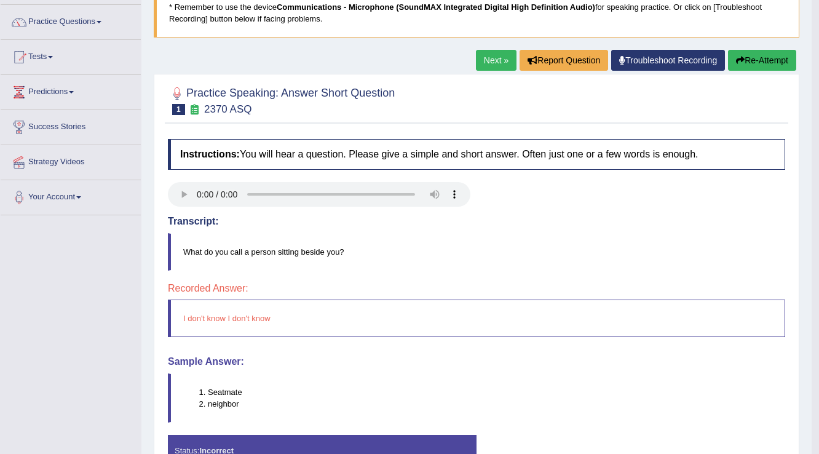
scroll to position [44, 0]
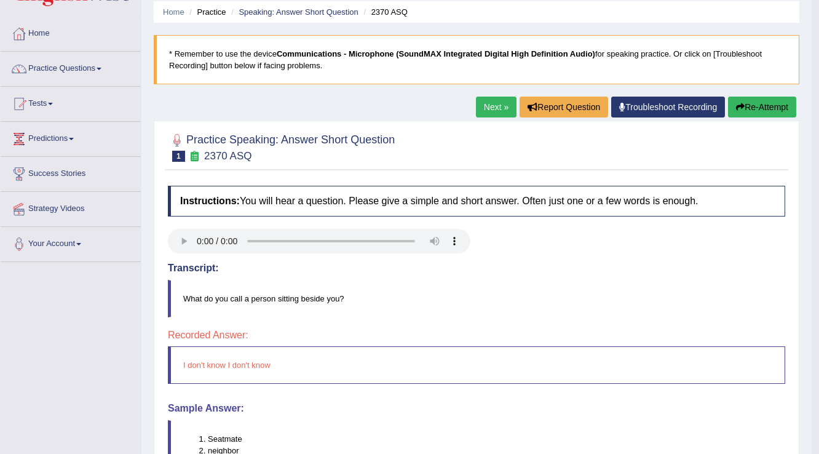
click at [492, 101] on link "Next »" at bounding box center [496, 107] width 41 height 21
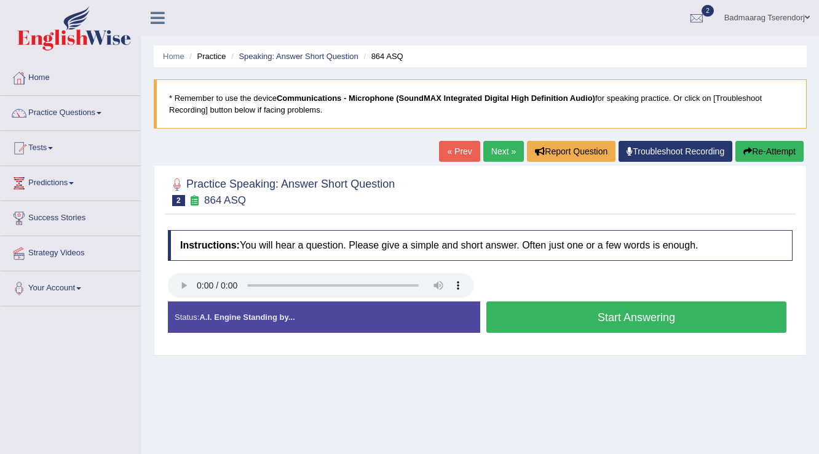
click at [571, 310] on button "Start Answering" at bounding box center [636, 316] width 300 height 31
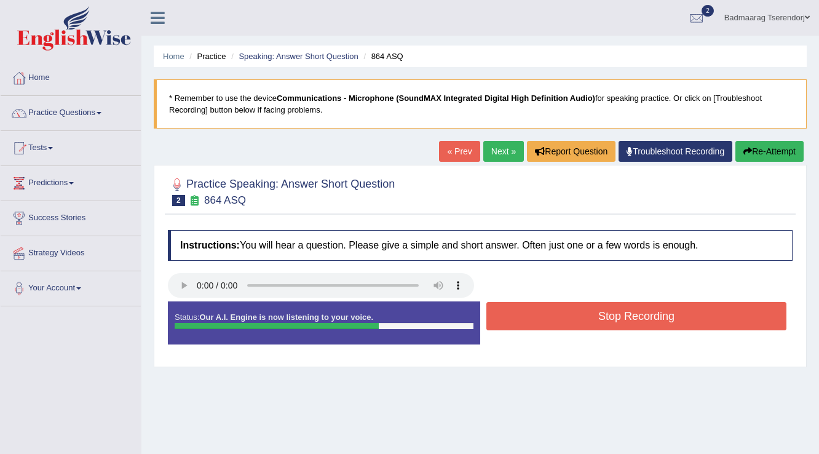
click at [571, 310] on button "Stop Recording" at bounding box center [636, 316] width 300 height 28
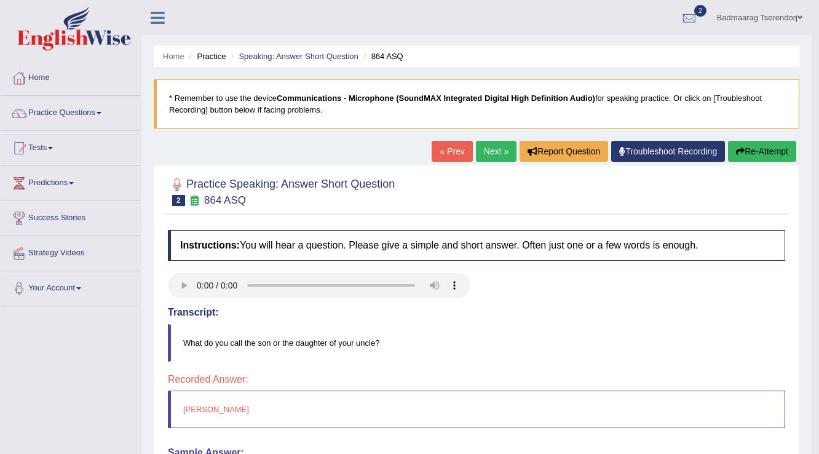
click at [771, 152] on button "Re-Attempt" at bounding box center [762, 151] width 68 height 21
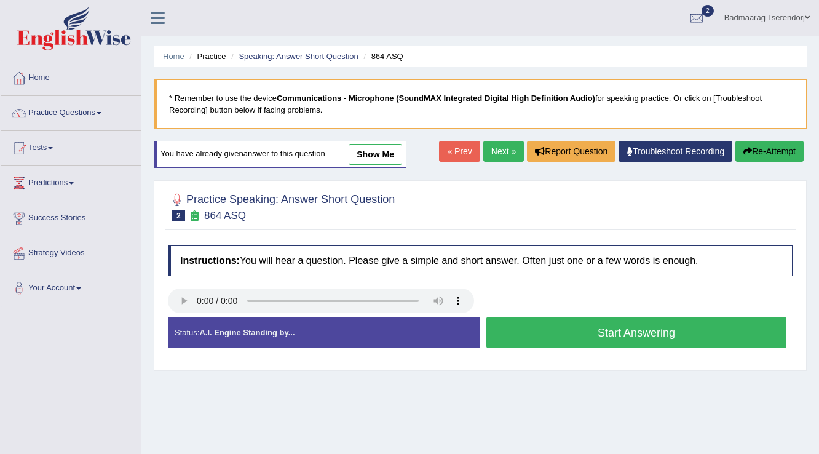
click at [550, 331] on button "Start Answering" at bounding box center [636, 332] width 300 height 31
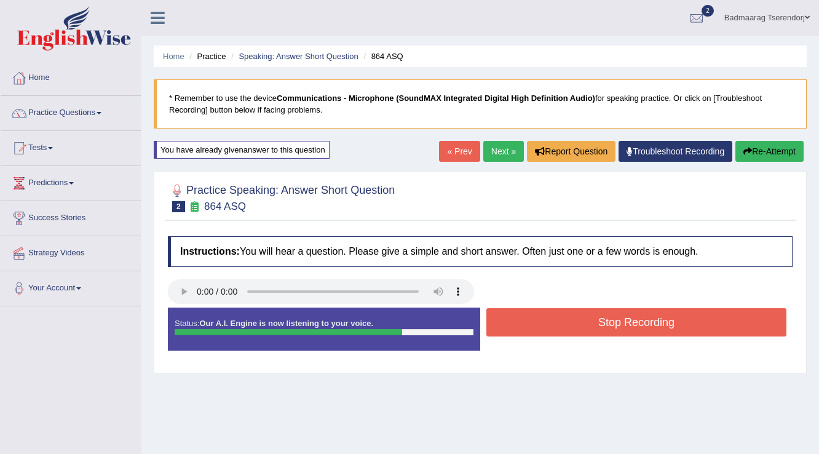
click at [550, 325] on button "Stop Recording" at bounding box center [636, 322] width 300 height 28
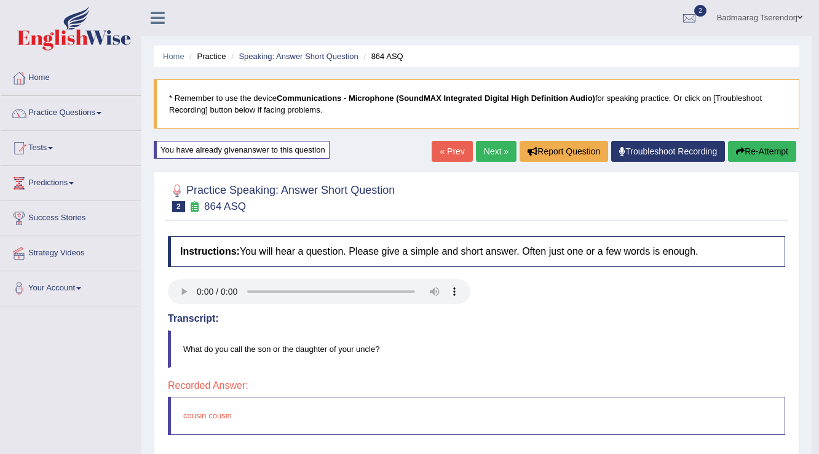
click at [485, 148] on link "Next »" at bounding box center [496, 151] width 41 height 21
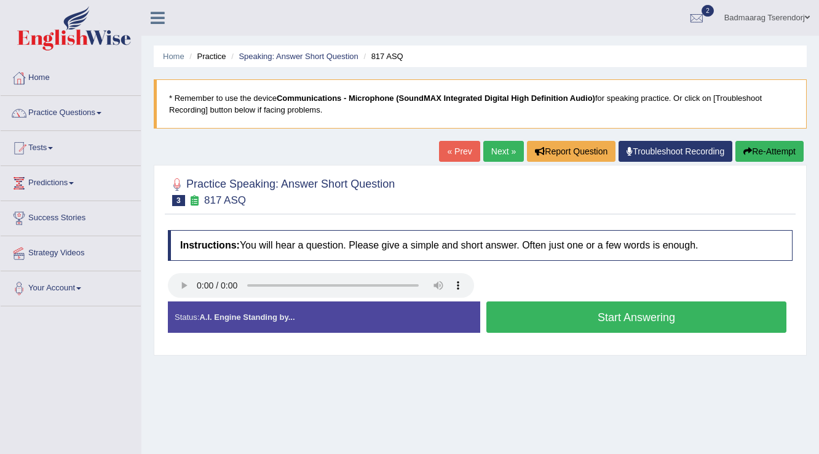
click at [581, 317] on button "Start Answering" at bounding box center [636, 316] width 300 height 31
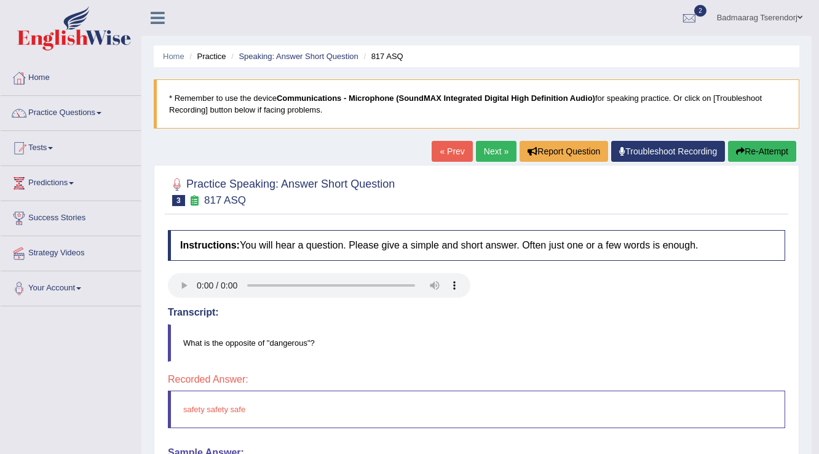
click at [487, 152] on link "Next »" at bounding box center [496, 151] width 41 height 21
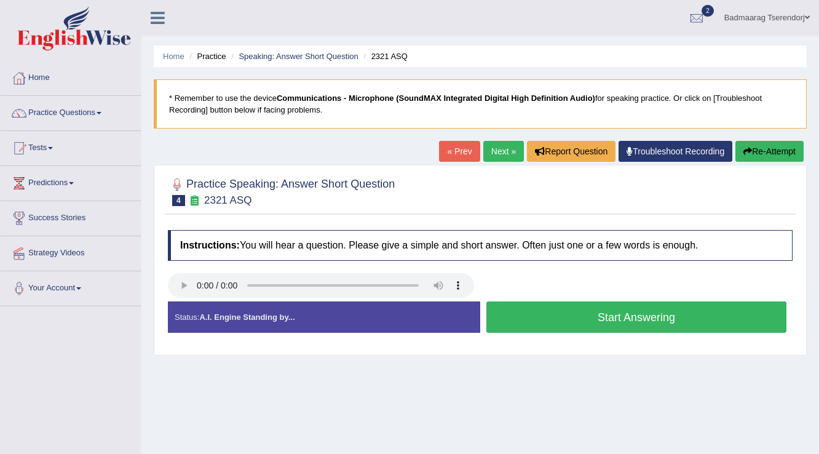
click at [546, 312] on button "Start Answering" at bounding box center [636, 316] width 300 height 31
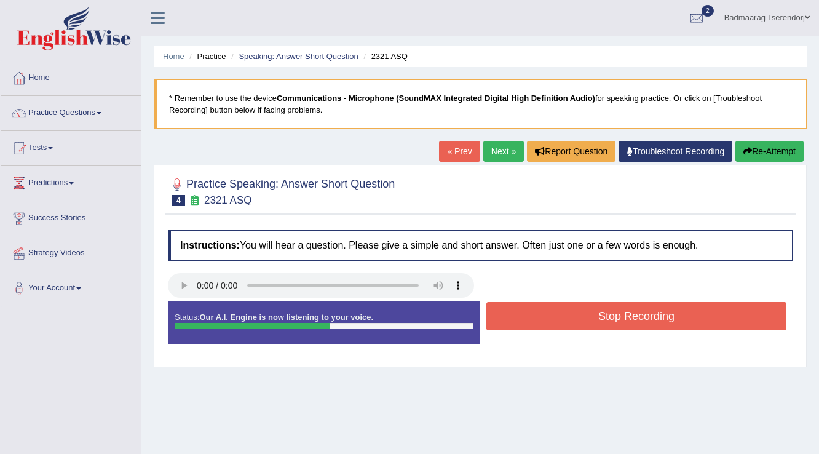
click at [570, 319] on button "Stop Recording" at bounding box center [636, 316] width 300 height 28
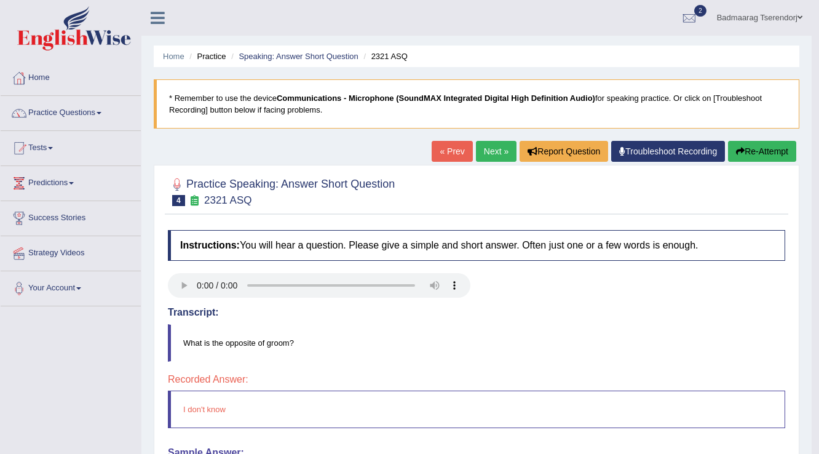
click at [489, 156] on link "Next »" at bounding box center [496, 151] width 41 height 21
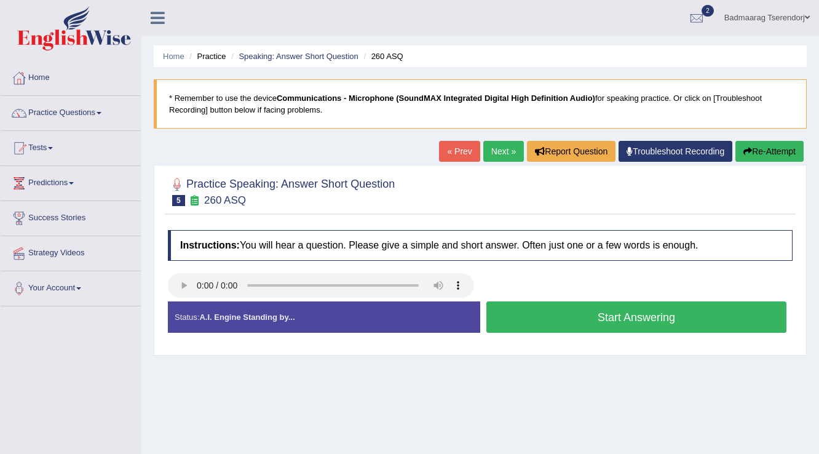
click at [566, 312] on button "Start Answering" at bounding box center [636, 316] width 300 height 31
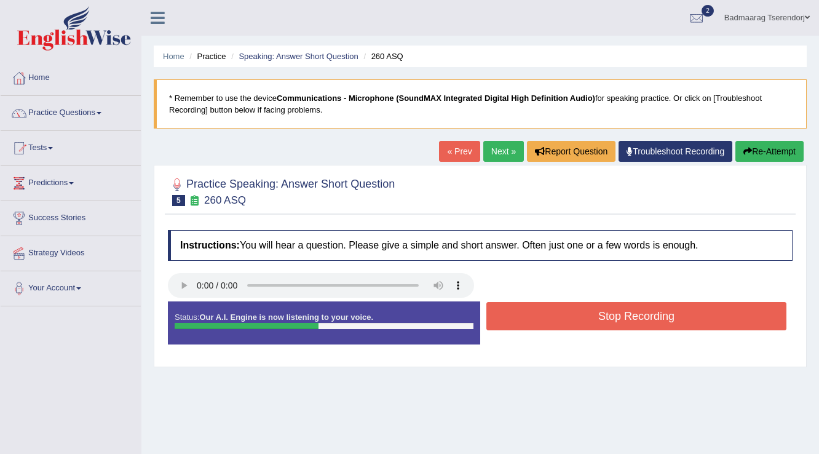
click at [566, 312] on button "Stop Recording" at bounding box center [636, 316] width 300 height 28
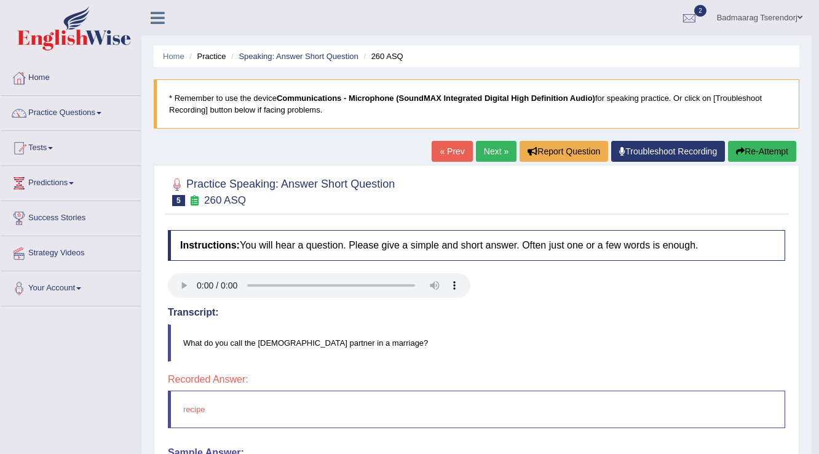
click at [493, 150] on link "Next »" at bounding box center [496, 151] width 41 height 21
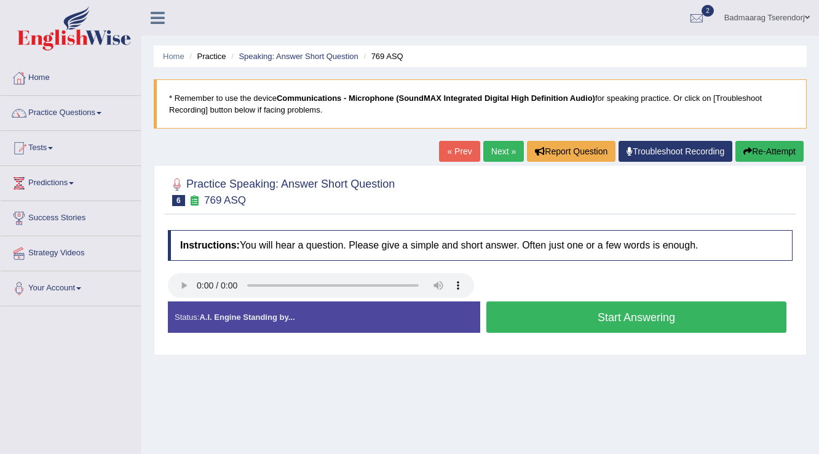
click at [553, 312] on button "Start Answering" at bounding box center [636, 316] width 300 height 31
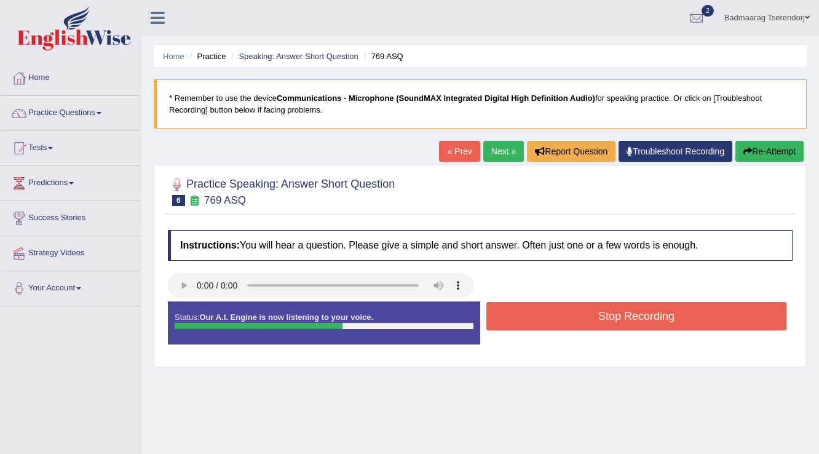
click at [548, 314] on button "Stop Recording" at bounding box center [636, 316] width 300 height 28
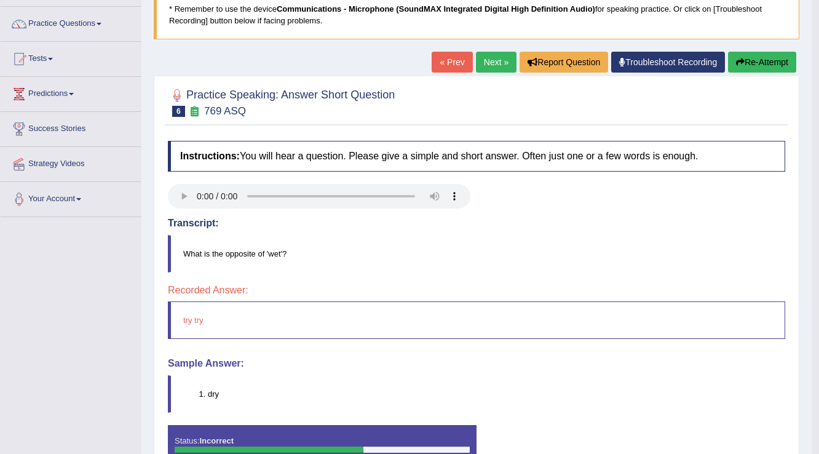
scroll to position [98, 0]
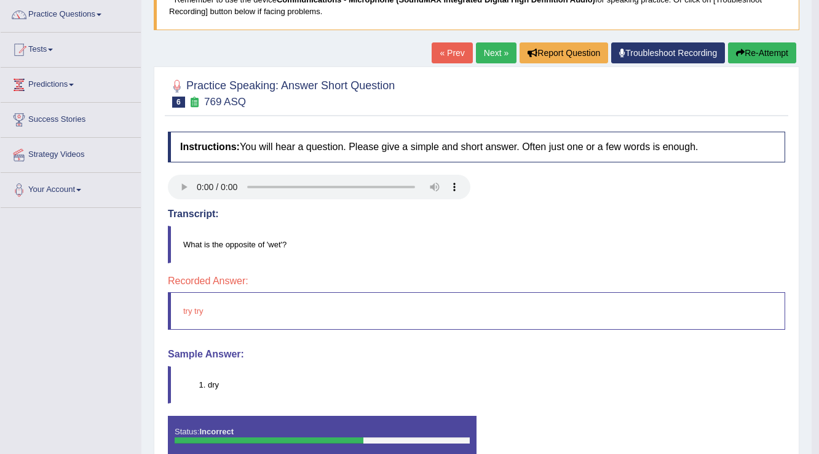
click at [767, 55] on button "Re-Attempt" at bounding box center [762, 52] width 68 height 21
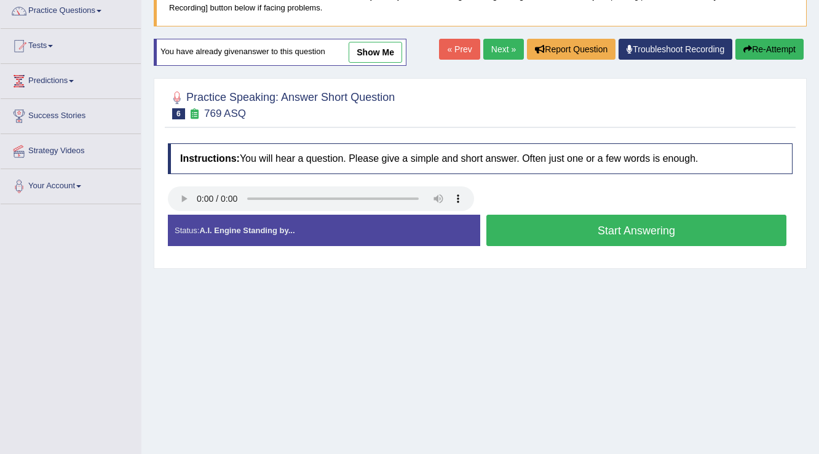
click at [529, 222] on button "Start Answering" at bounding box center [636, 230] width 300 height 31
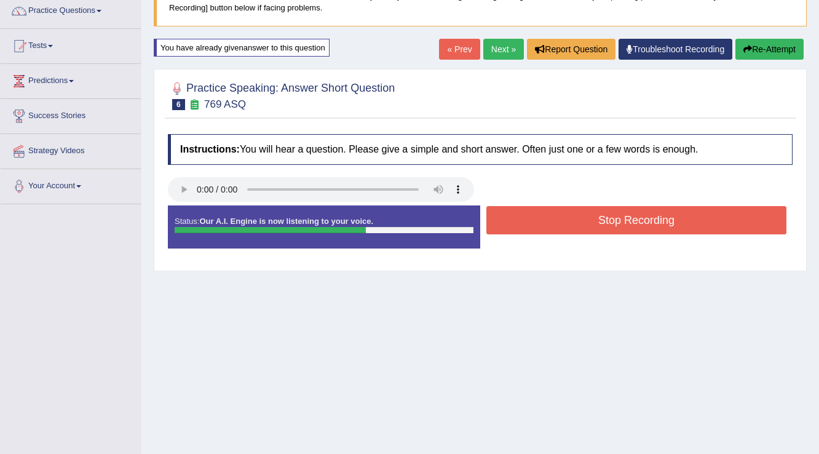
click at [529, 222] on button "Stop Recording" at bounding box center [636, 220] width 300 height 28
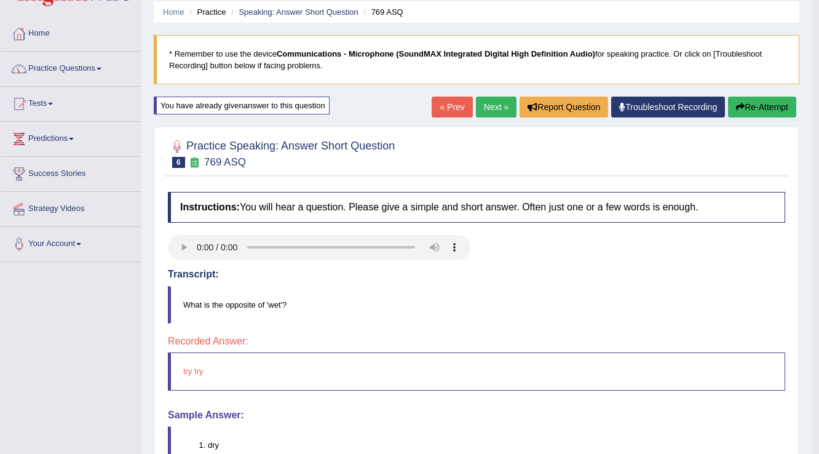
scroll to position [44, 0]
click at [760, 108] on button "Re-Attempt" at bounding box center [762, 107] width 68 height 21
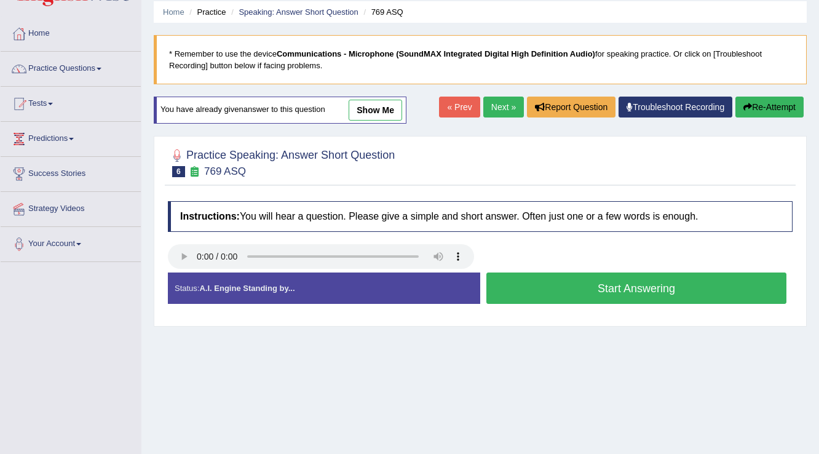
click at [578, 286] on button "Start Answering" at bounding box center [636, 287] width 300 height 31
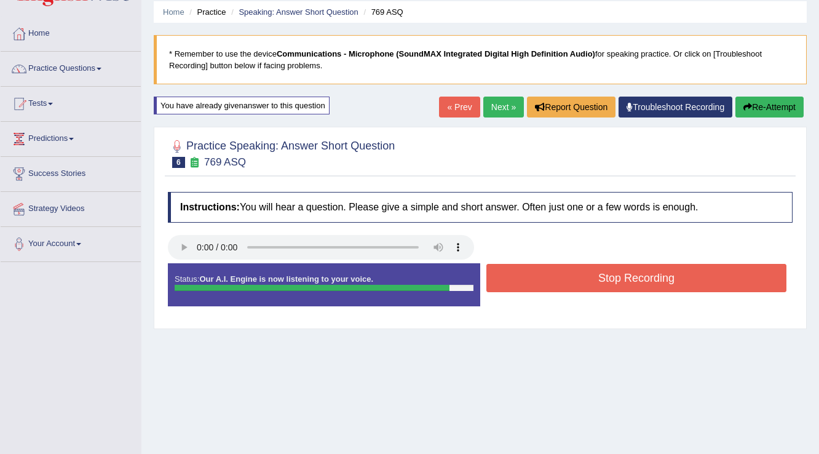
click at [578, 283] on button "Stop Recording" at bounding box center [636, 278] width 300 height 28
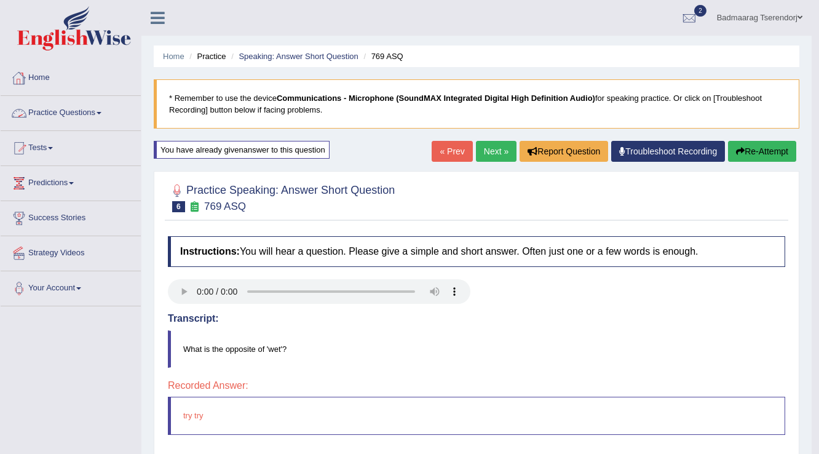
click at [98, 112] on link "Practice Questions" at bounding box center [71, 111] width 140 height 31
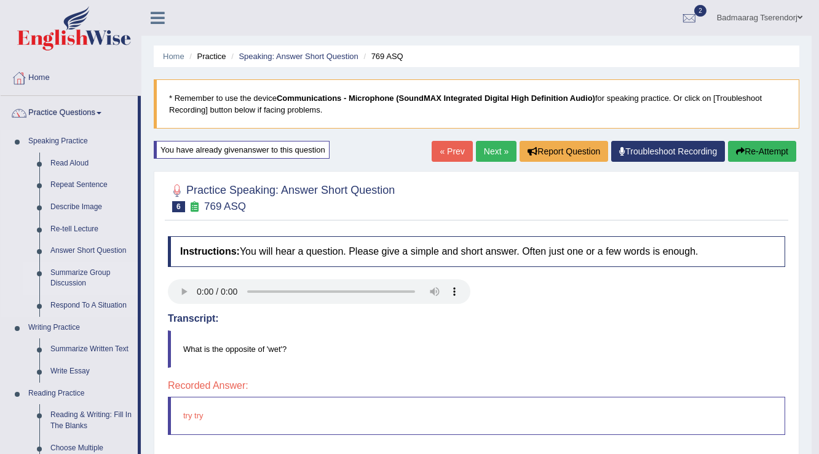
click at [65, 275] on link "Summarize Group Discussion" at bounding box center [91, 278] width 93 height 33
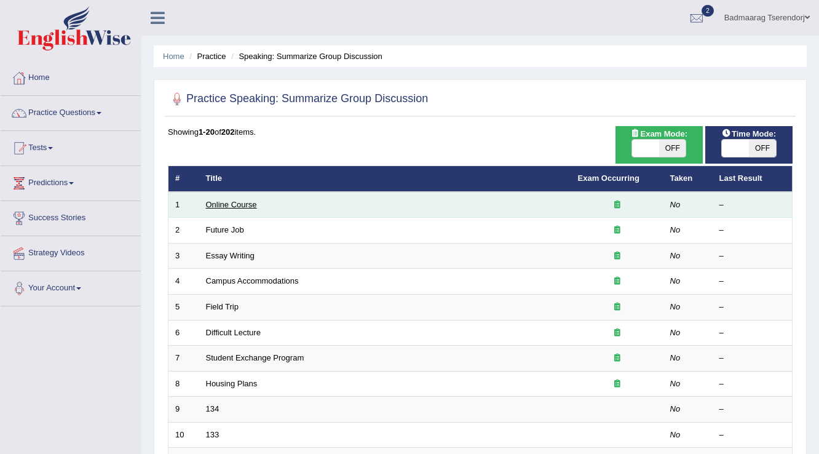
click at [234, 206] on link "Online Course" at bounding box center [231, 204] width 51 height 9
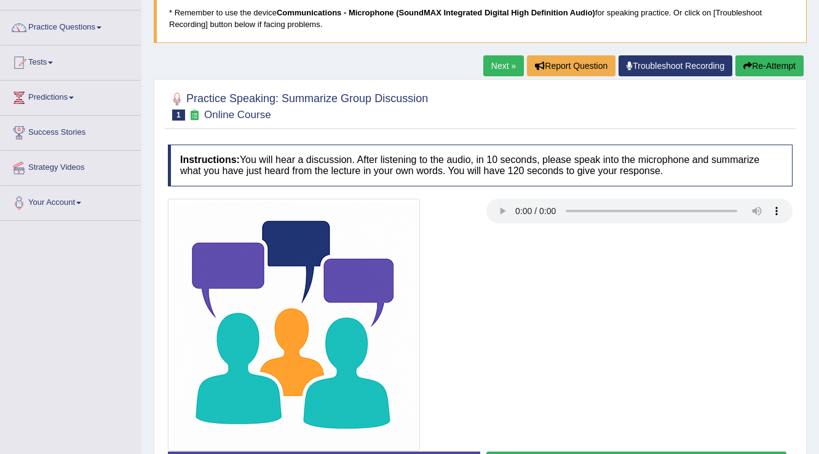
scroll to position [192, 0]
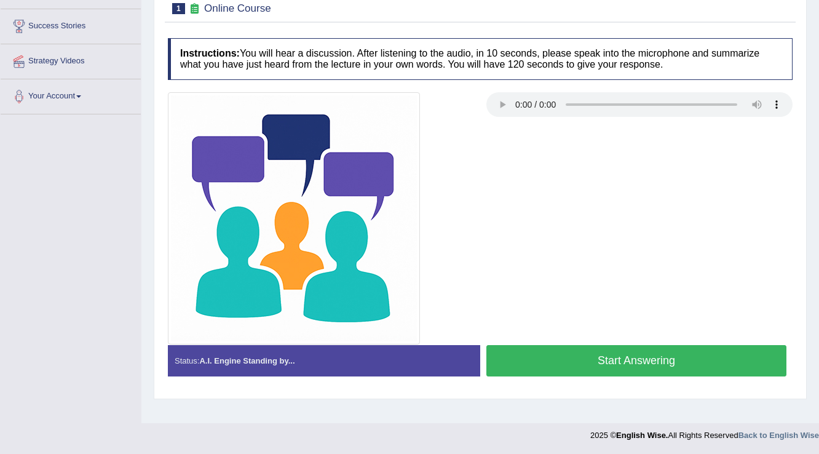
click at [559, 357] on button "Start Answering" at bounding box center [636, 360] width 300 height 31
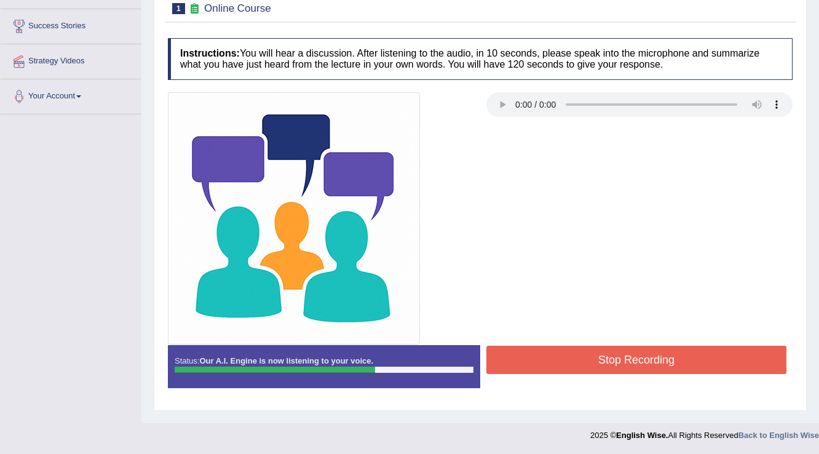
click at [559, 357] on button "Stop Recording" at bounding box center [636, 359] width 300 height 28
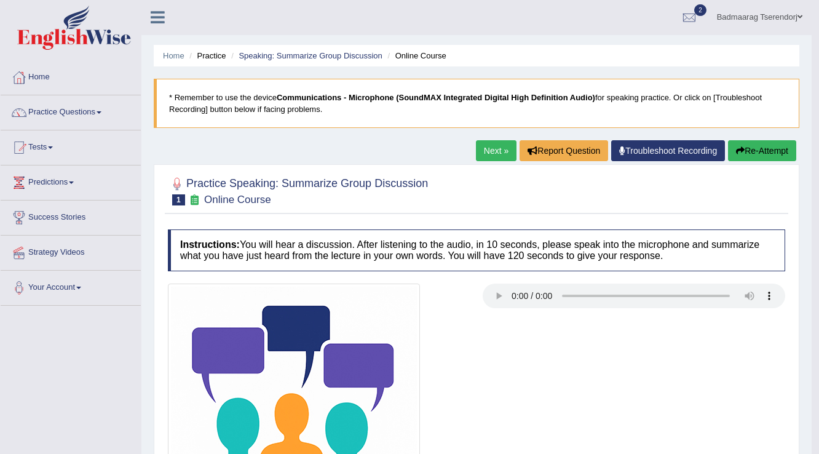
scroll to position [0, 0]
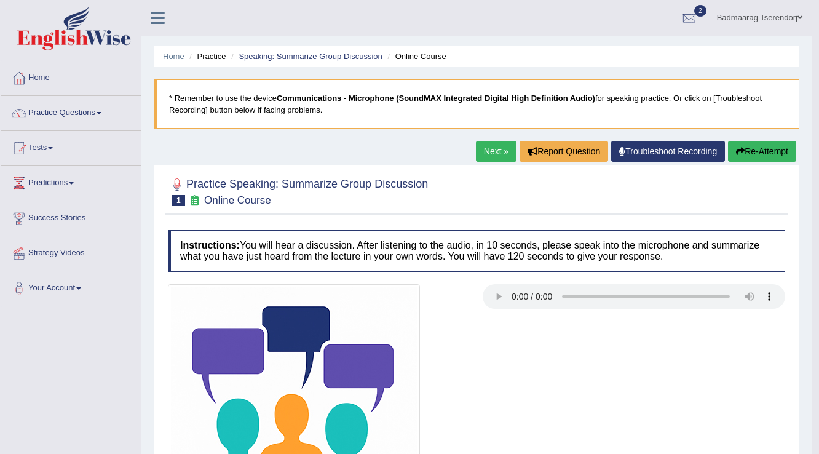
click at [773, 154] on button "Re-Attempt" at bounding box center [762, 151] width 68 height 21
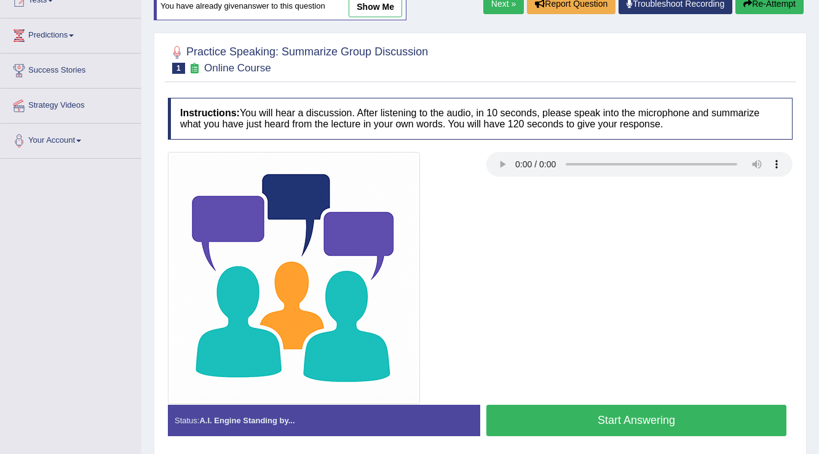
scroll to position [192, 0]
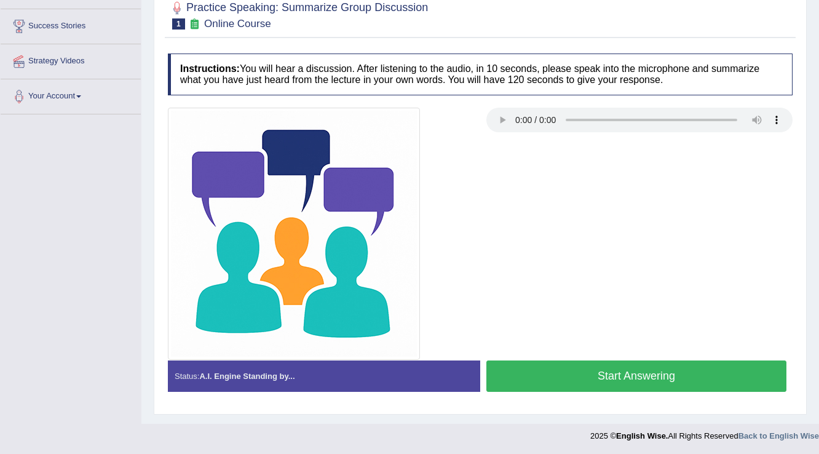
click at [706, 368] on button "Start Answering" at bounding box center [636, 375] width 300 height 31
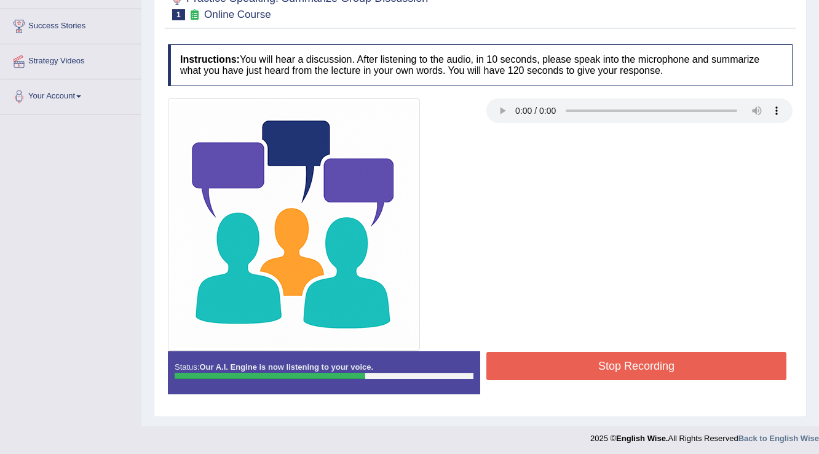
click at [706, 365] on button "Stop Recording" at bounding box center [636, 366] width 300 height 28
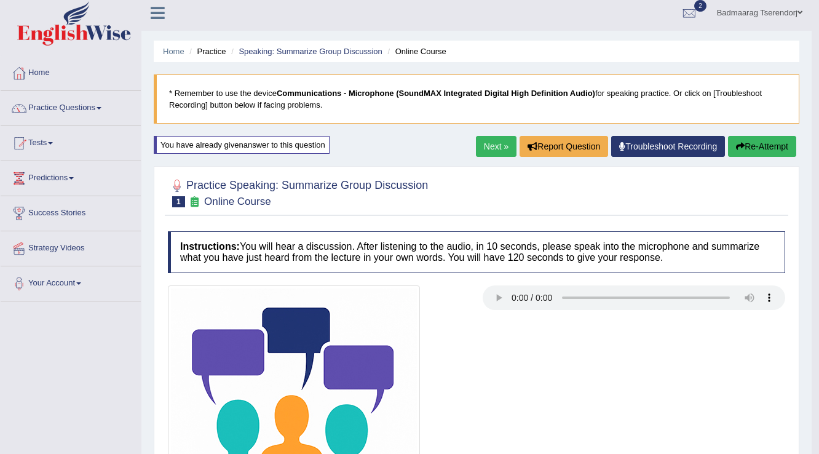
scroll to position [0, 0]
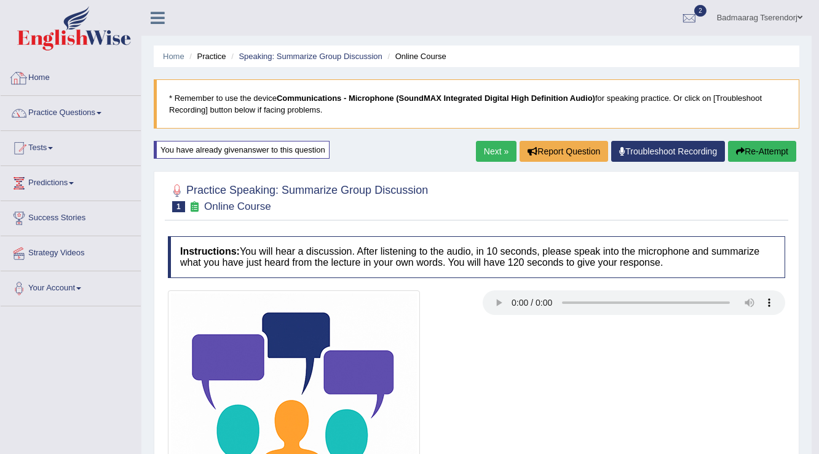
click at [41, 80] on link "Home" at bounding box center [71, 76] width 140 height 31
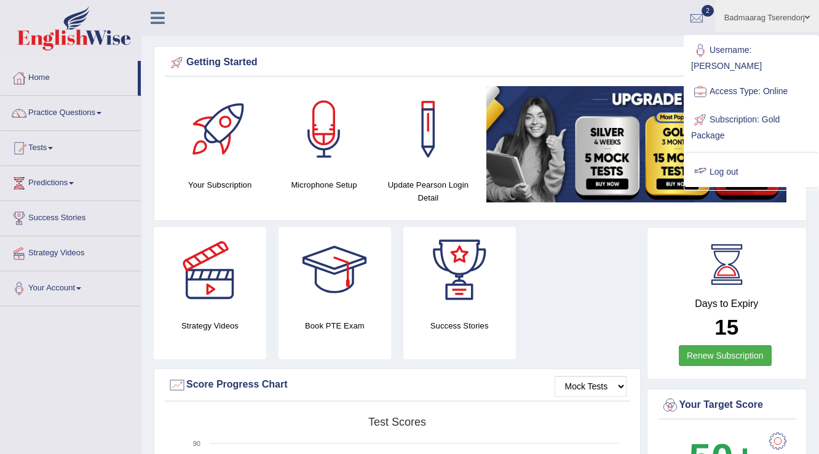
click at [735, 158] on link "Log out" at bounding box center [751, 172] width 133 height 28
